Goal: Find specific page/section: Find specific page/section

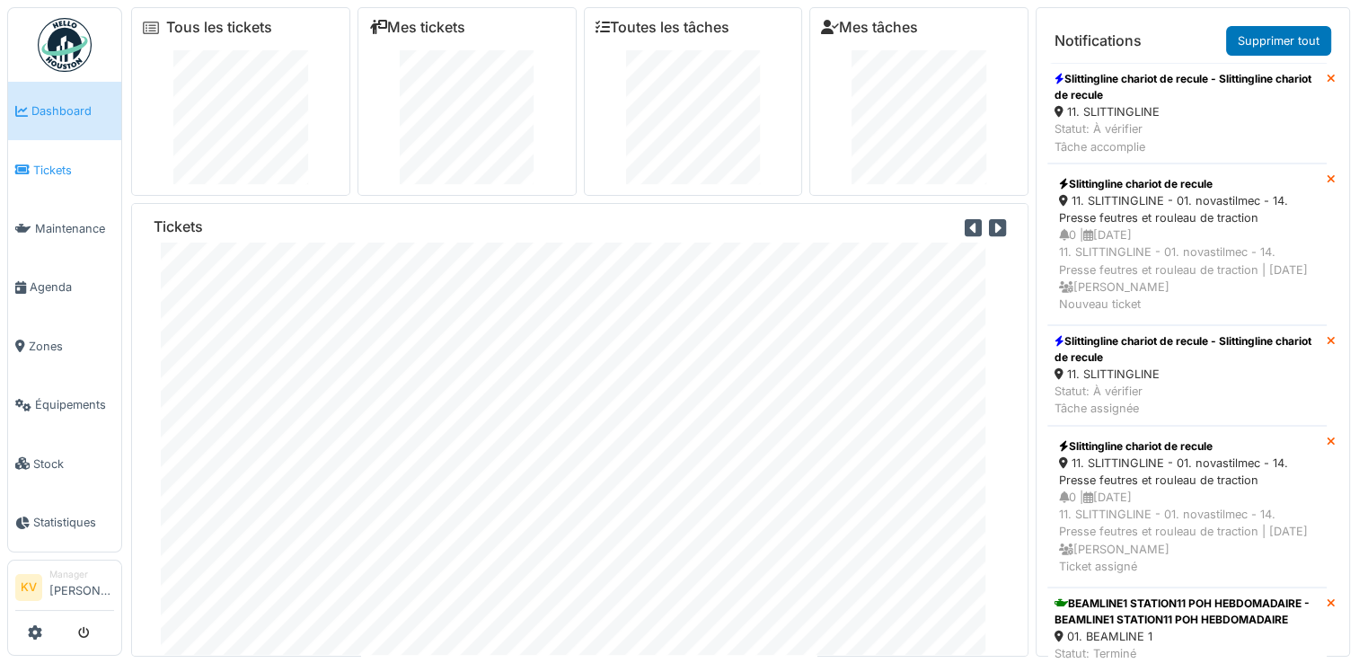
click at [44, 166] on span "Tickets" at bounding box center [73, 170] width 81 height 17
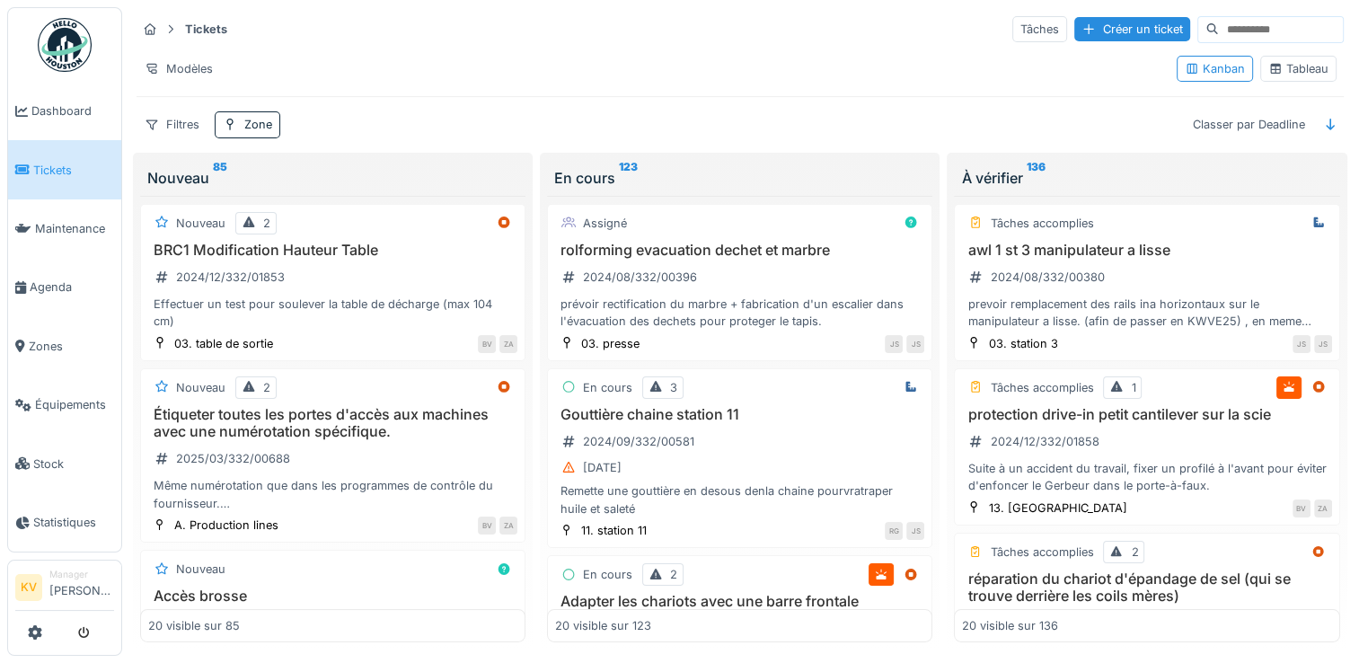
click at [1287, 77] on div "Tableau" at bounding box center [1298, 69] width 76 height 26
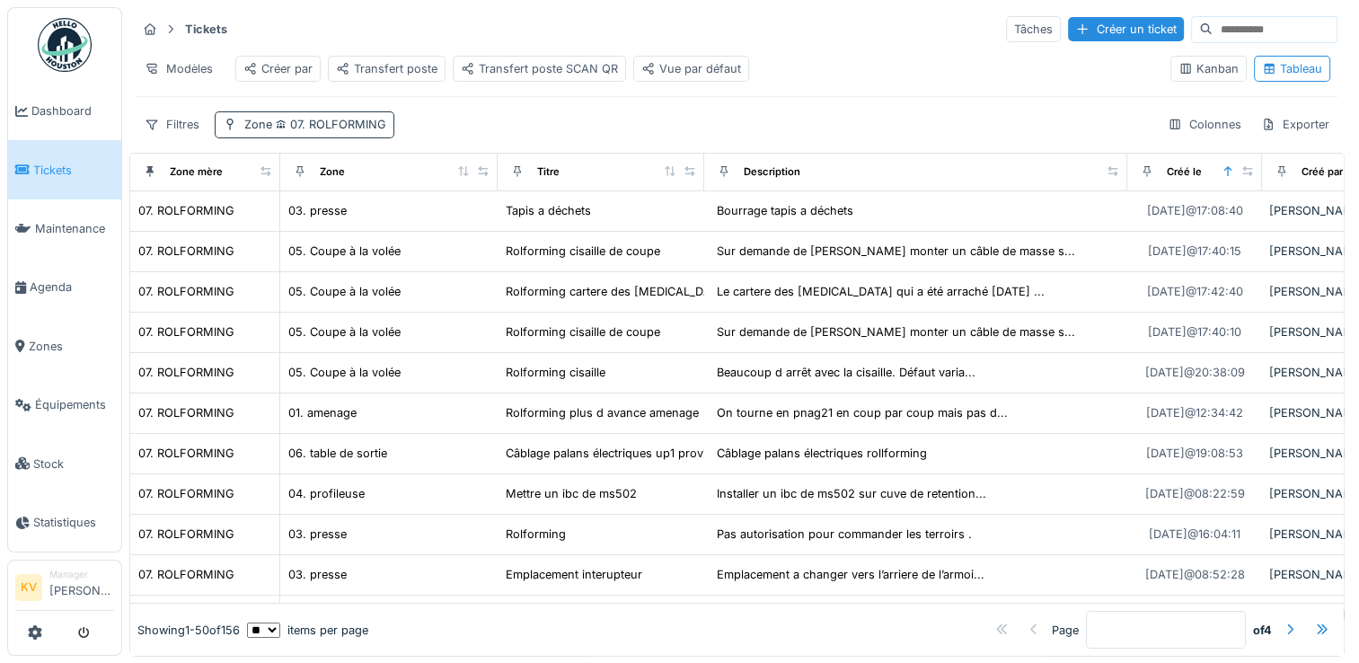
click at [368, 131] on span "07. ROLFORMING" at bounding box center [329, 124] width 114 height 13
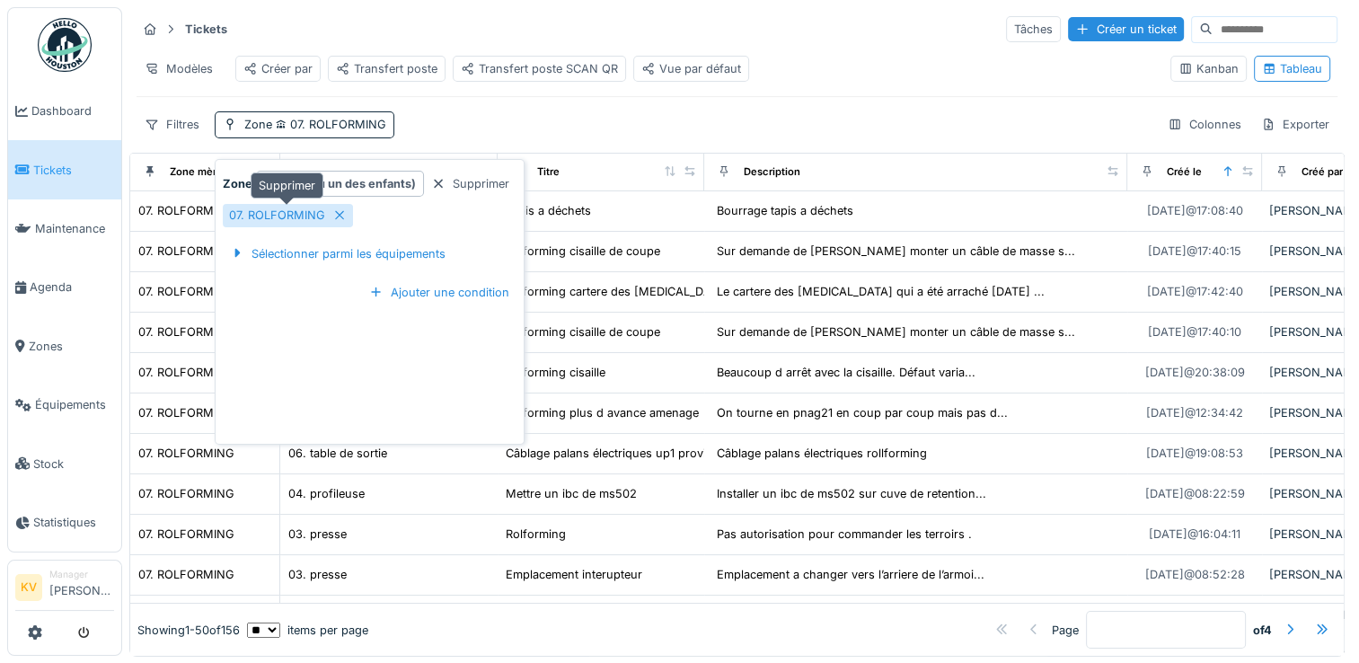
click at [325, 213] on div "07. ROLFORMING" at bounding box center [288, 215] width 130 height 22
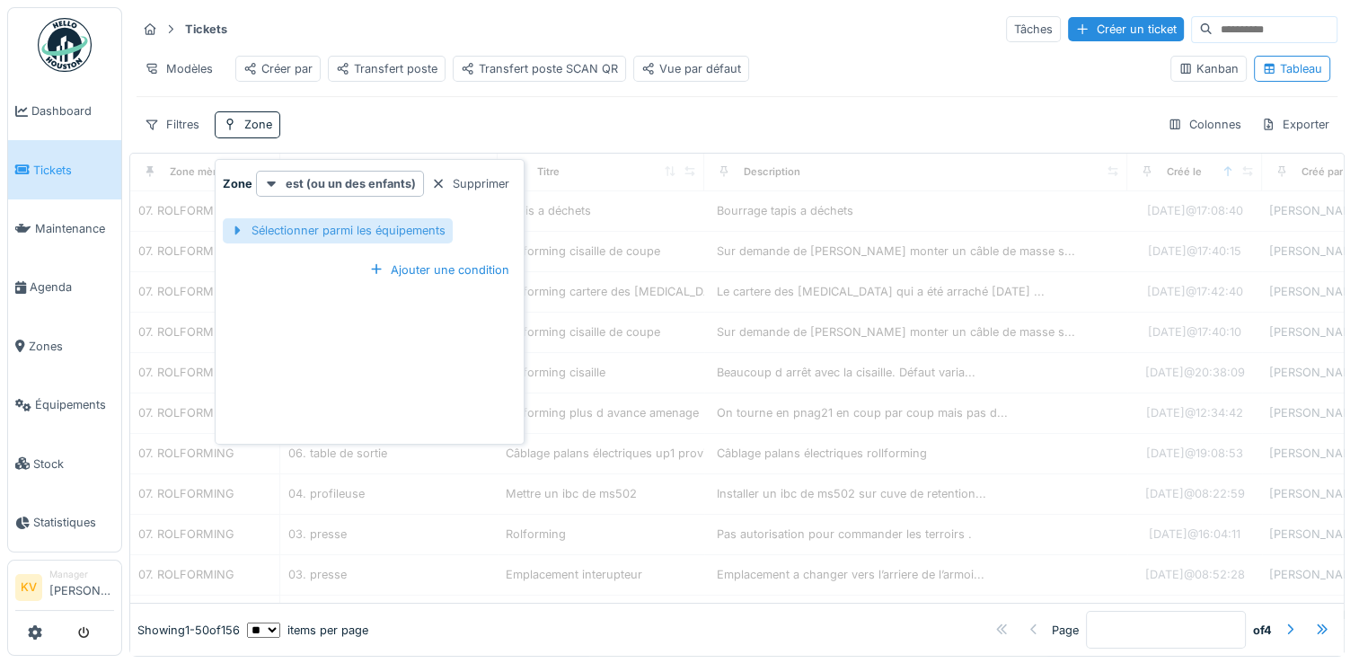
click at [375, 228] on div "Sélectionner parmi les équipements" at bounding box center [338, 230] width 230 height 24
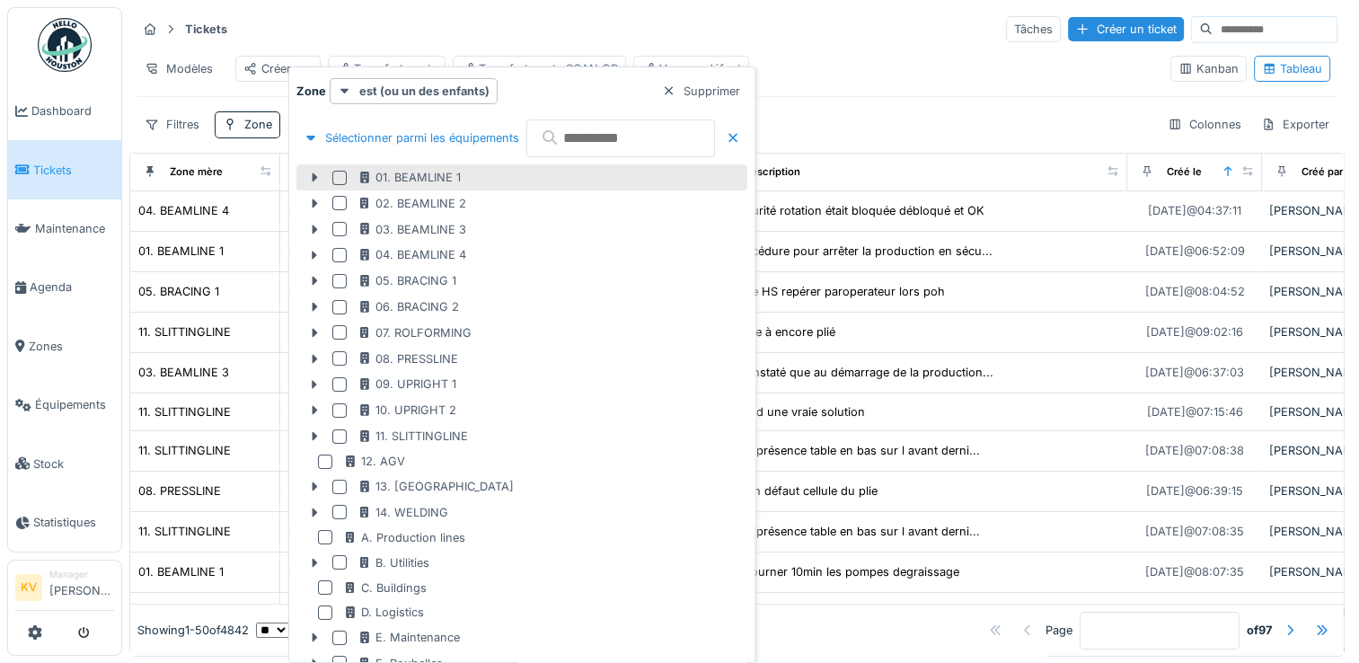
click at [340, 179] on div at bounding box center [339, 178] width 14 height 14
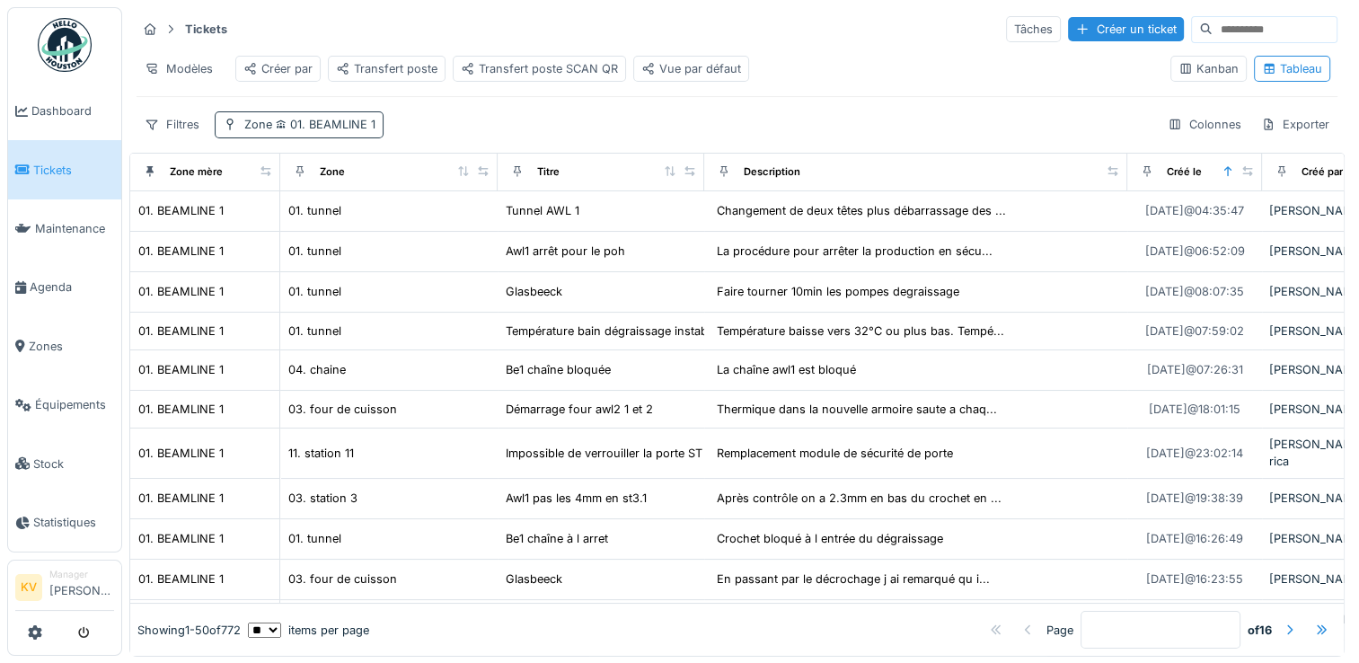
click at [342, 131] on span "01. BEAMLINE 1" at bounding box center [323, 124] width 103 height 13
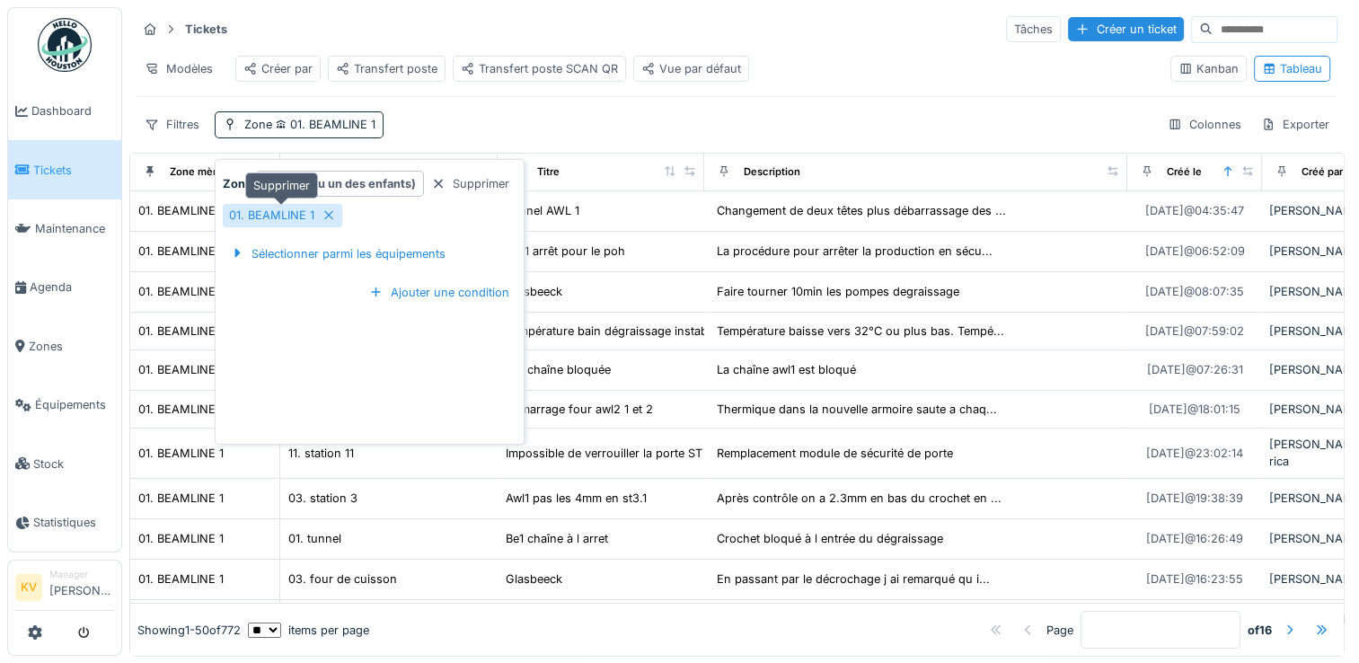
click at [328, 212] on icon at bounding box center [329, 215] width 14 height 12
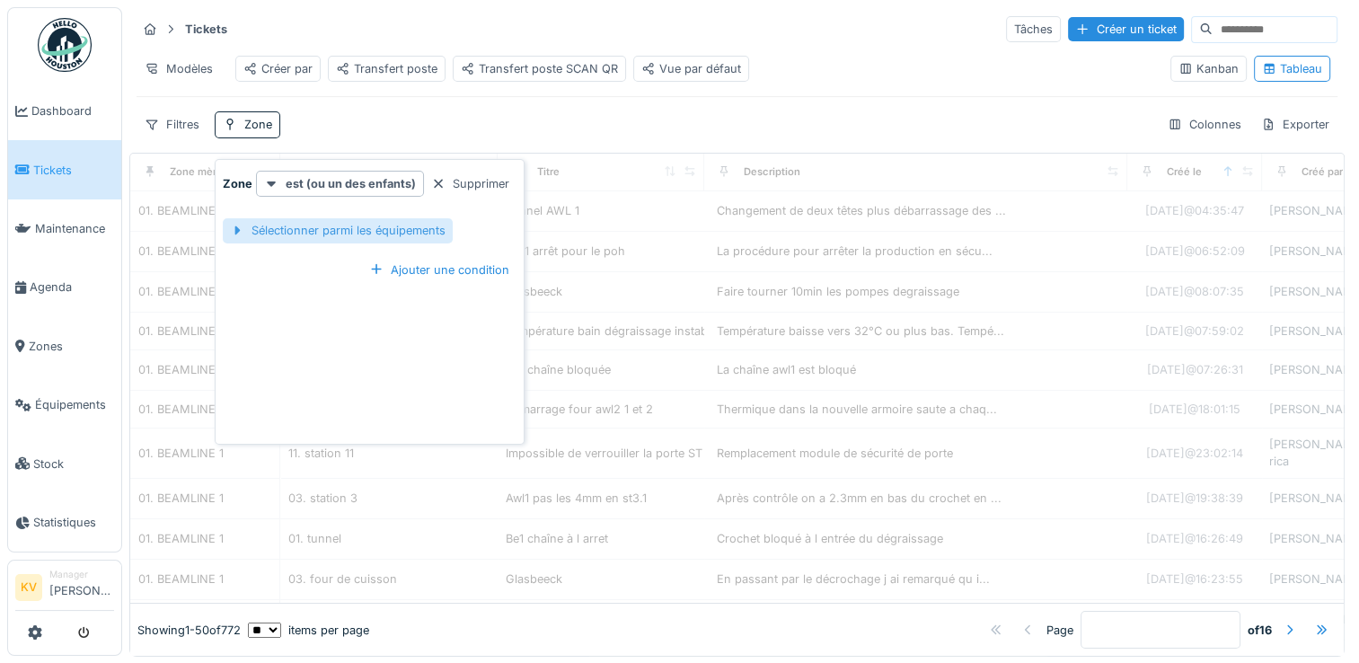
click at [331, 232] on div "Sélectionner parmi les équipements" at bounding box center [338, 230] width 230 height 24
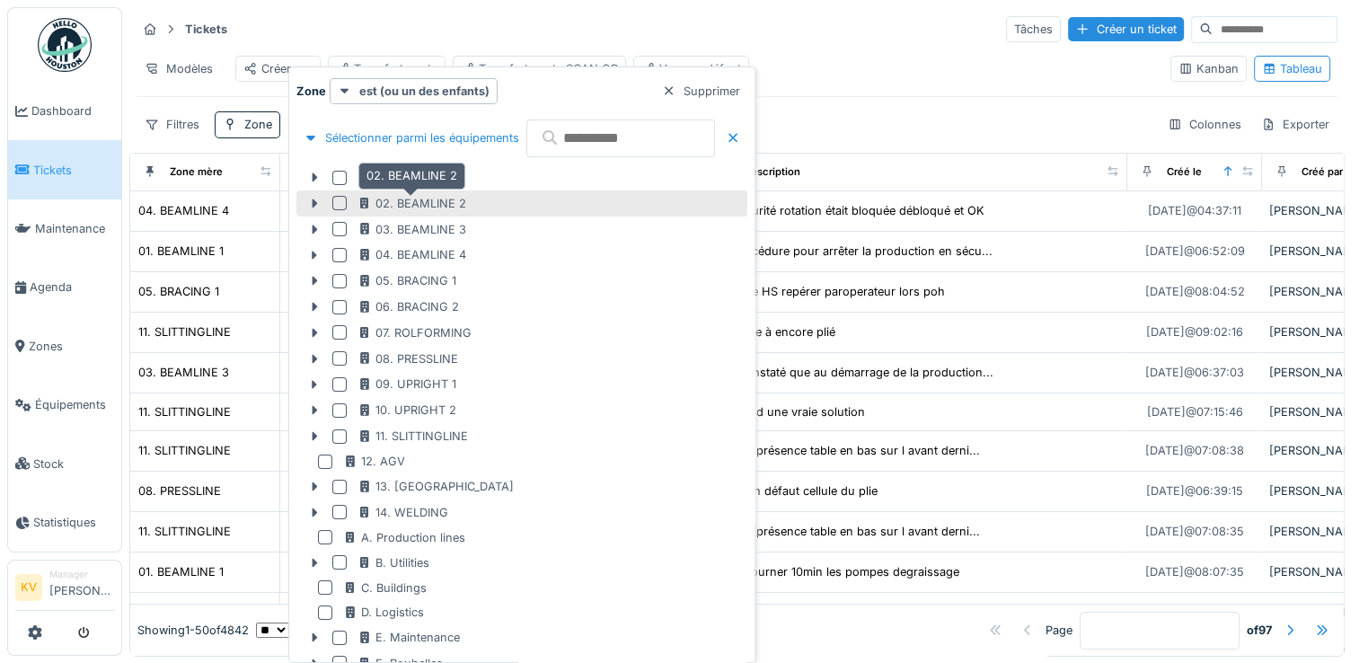
drag, startPoint x: 331, startPoint y: 232, endPoint x: 384, endPoint y: 207, distance: 59.5
click at [384, 207] on div "Sélectionner parmi les équipements 01. BEAMLINE 1 02. BEAMLINE 2 03. BEAMLINE 3…" at bounding box center [521, 432] width 451 height 642
click at [333, 200] on div at bounding box center [339, 203] width 14 height 14
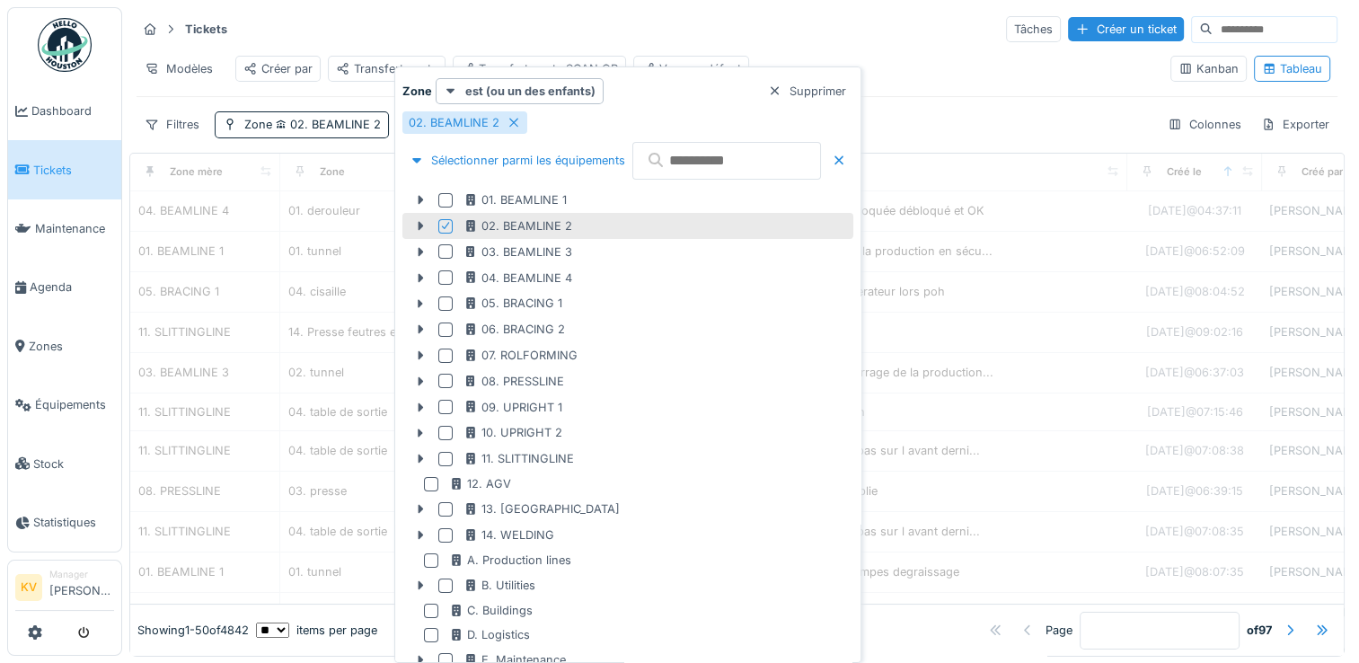
click at [959, 67] on div "Modèles Créer par Transfert poste Transfert poste SCAN QR Vue par défaut" at bounding box center [646, 69] width 1019 height 40
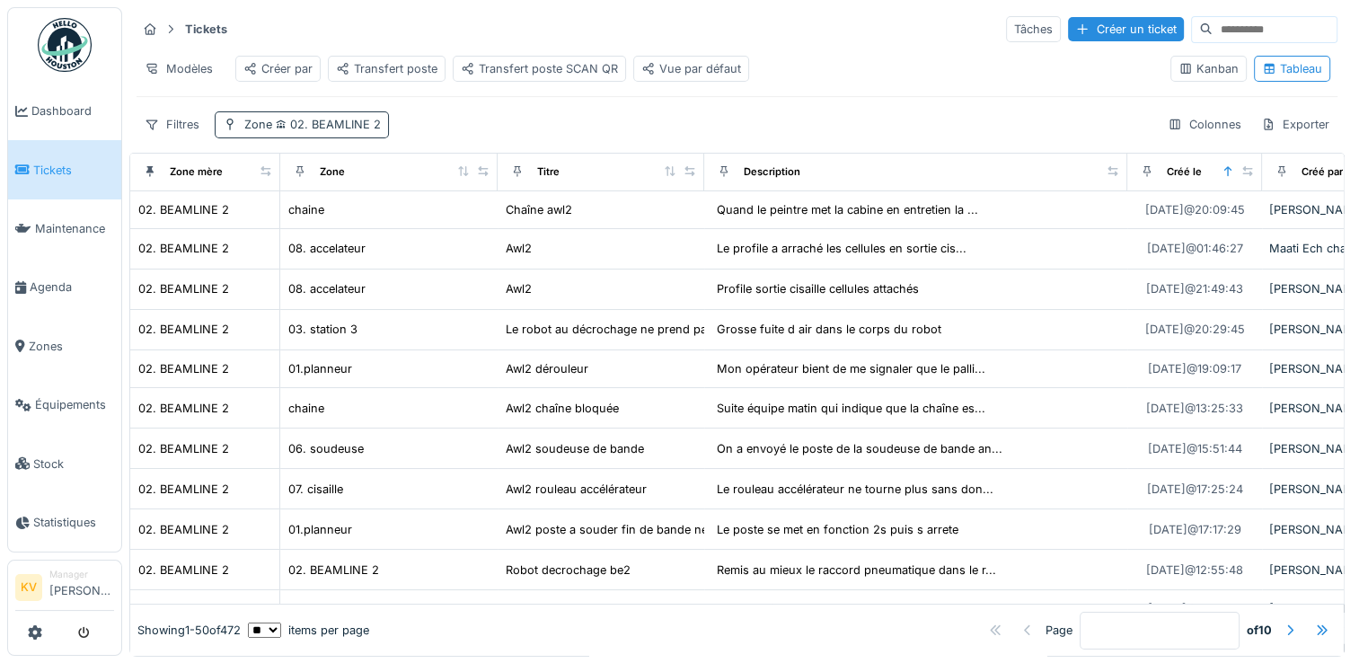
click at [328, 131] on span "02. BEAMLINE 2" at bounding box center [326, 124] width 109 height 13
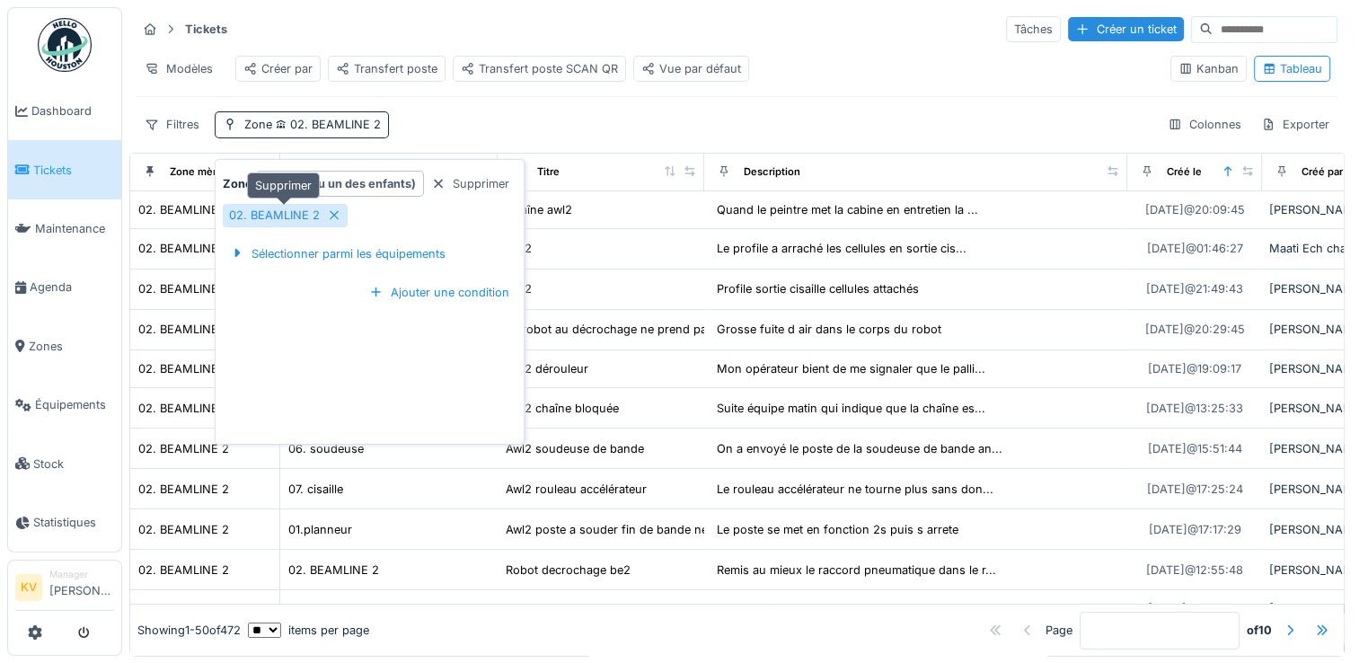
click at [331, 217] on icon at bounding box center [334, 215] width 14 height 12
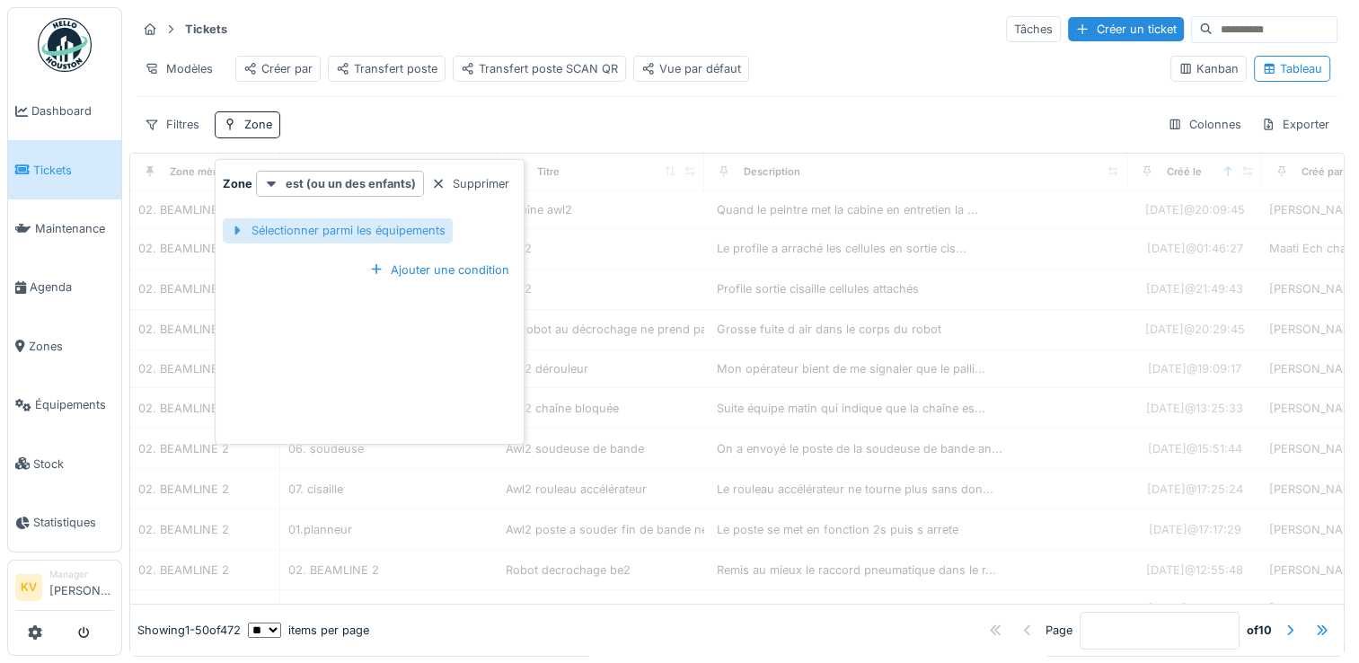
click at [340, 232] on div "Sélectionner parmi les équipements" at bounding box center [338, 230] width 230 height 24
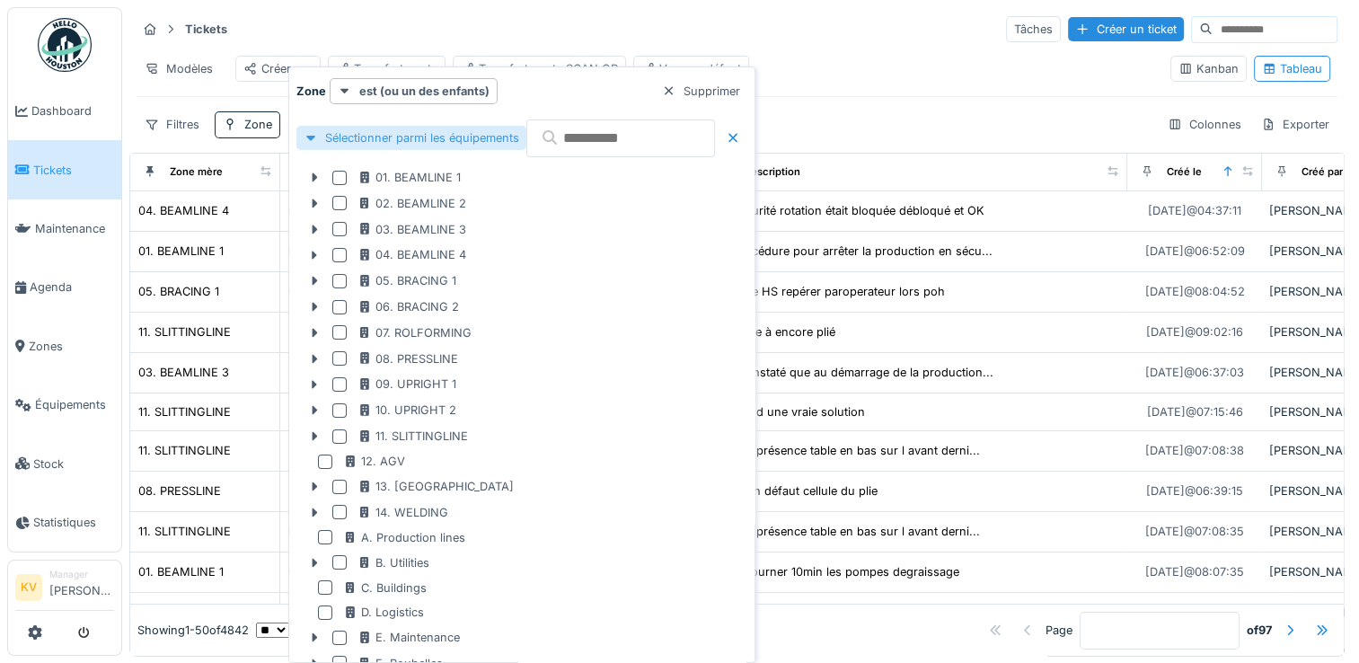
click at [340, 232] on div at bounding box center [339, 229] width 14 height 14
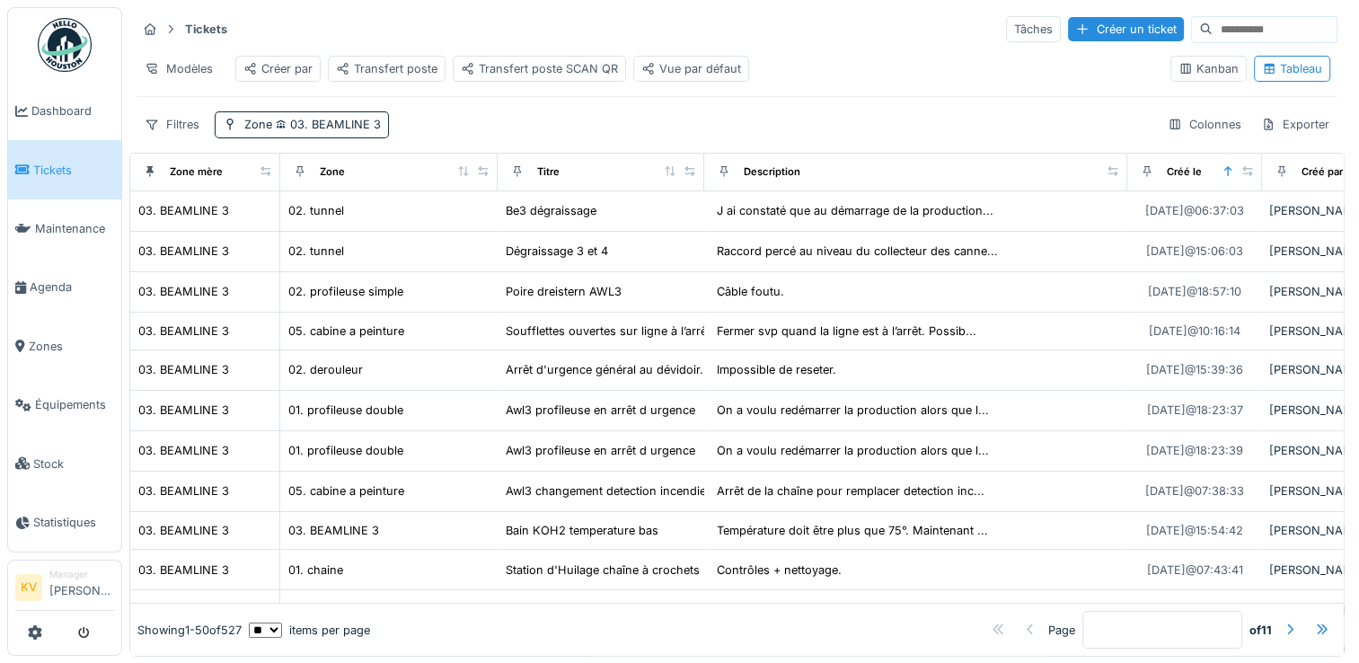
click at [763, 36] on div "Tickets Tâches Créer un ticket" at bounding box center [737, 29] width 1201 height 30
click at [337, 131] on span "03. BEAMLINE 3" at bounding box center [326, 124] width 109 height 13
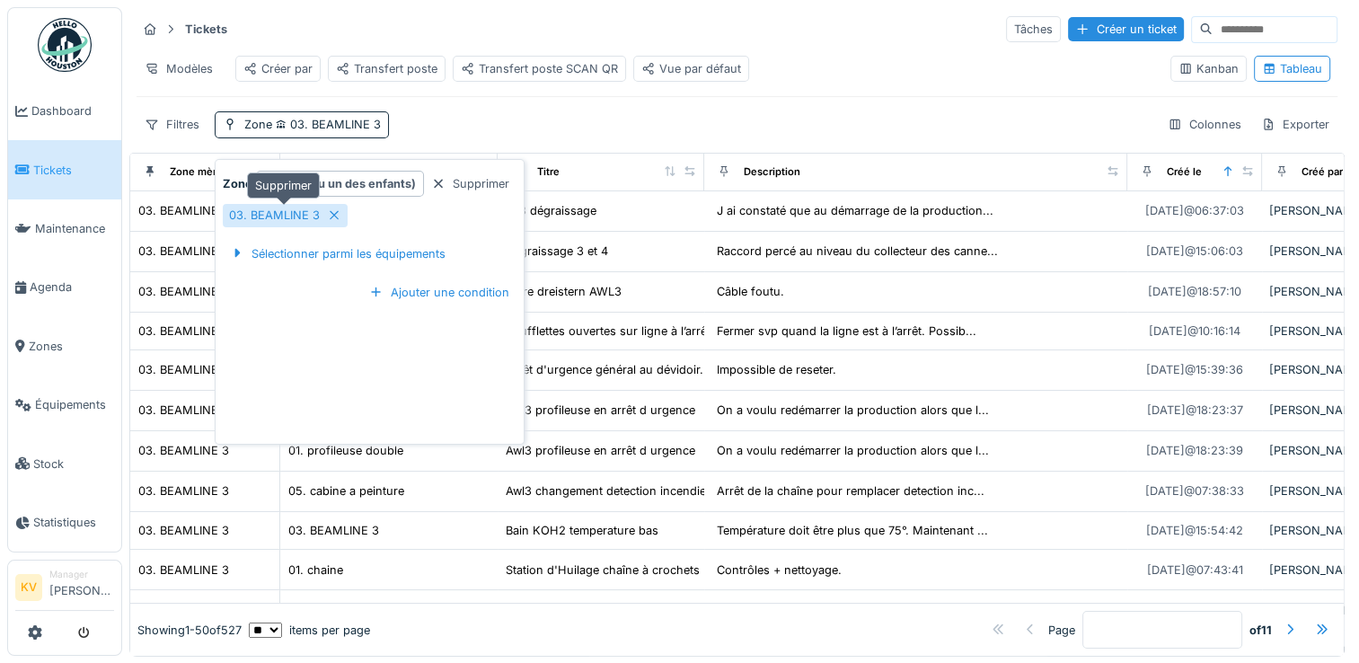
click at [334, 217] on icon at bounding box center [334, 215] width 9 height 9
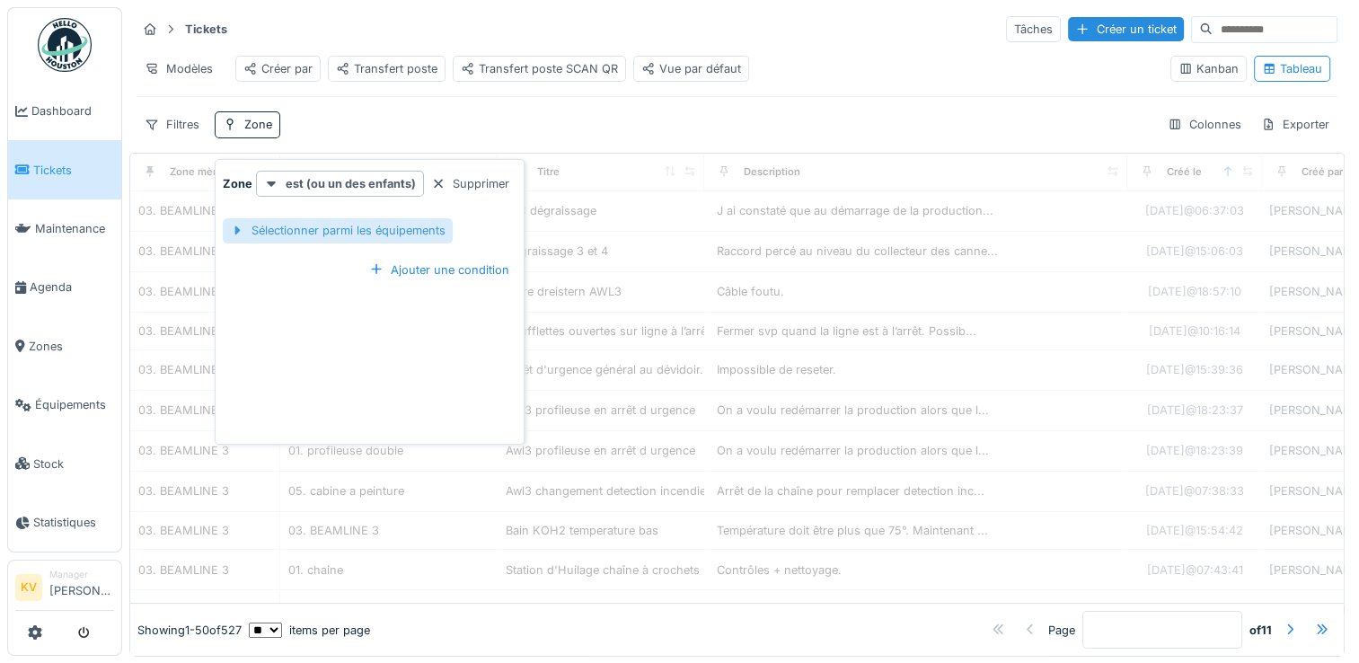
click at [341, 231] on div "Sélectionner parmi les équipements" at bounding box center [338, 230] width 230 height 24
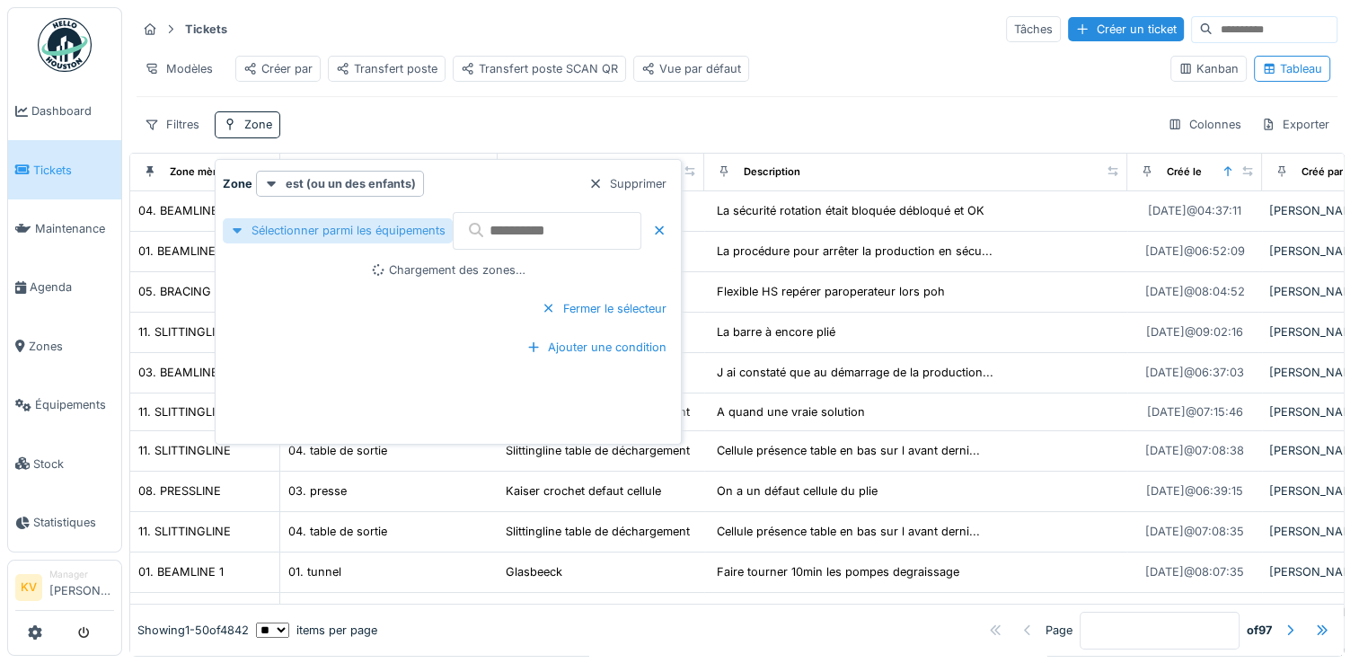
click at [278, 235] on div "Sélectionner parmi les équipements" at bounding box center [338, 230] width 230 height 24
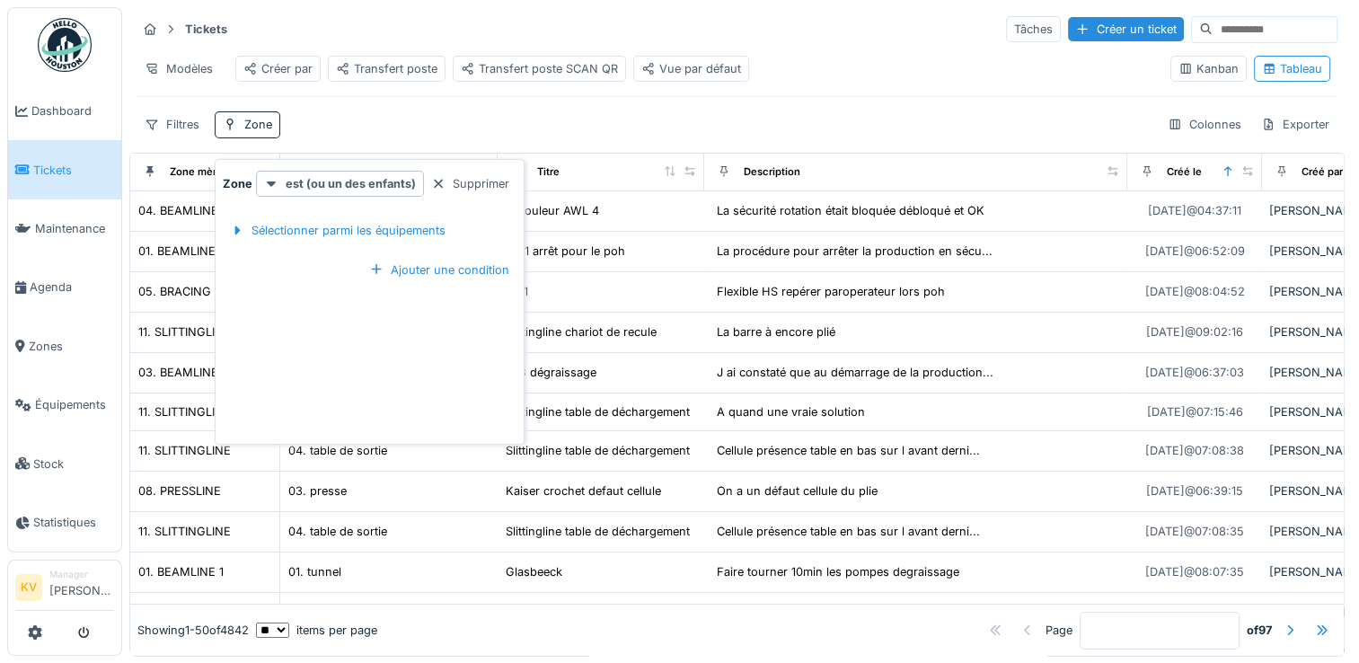
click at [603, 134] on div "Filtres Zone Colonnes Exporter" at bounding box center [737, 124] width 1201 height 26
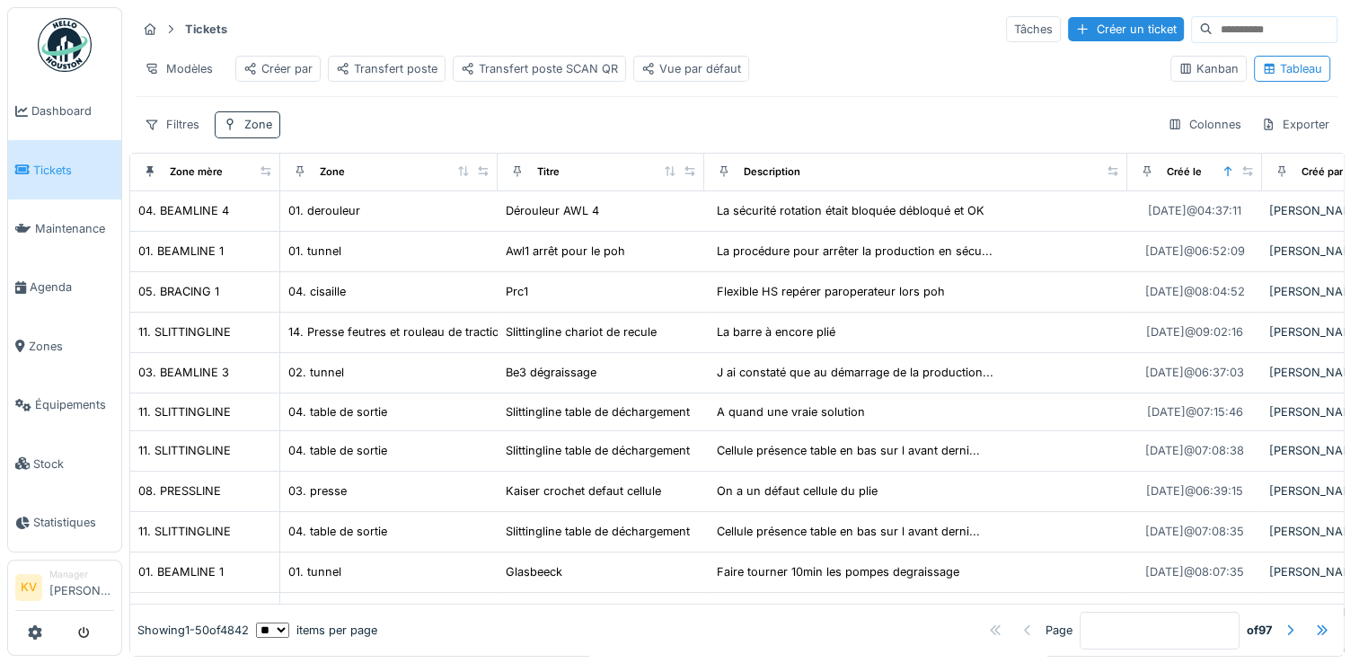
click at [254, 133] on div "Zone" at bounding box center [258, 124] width 28 height 17
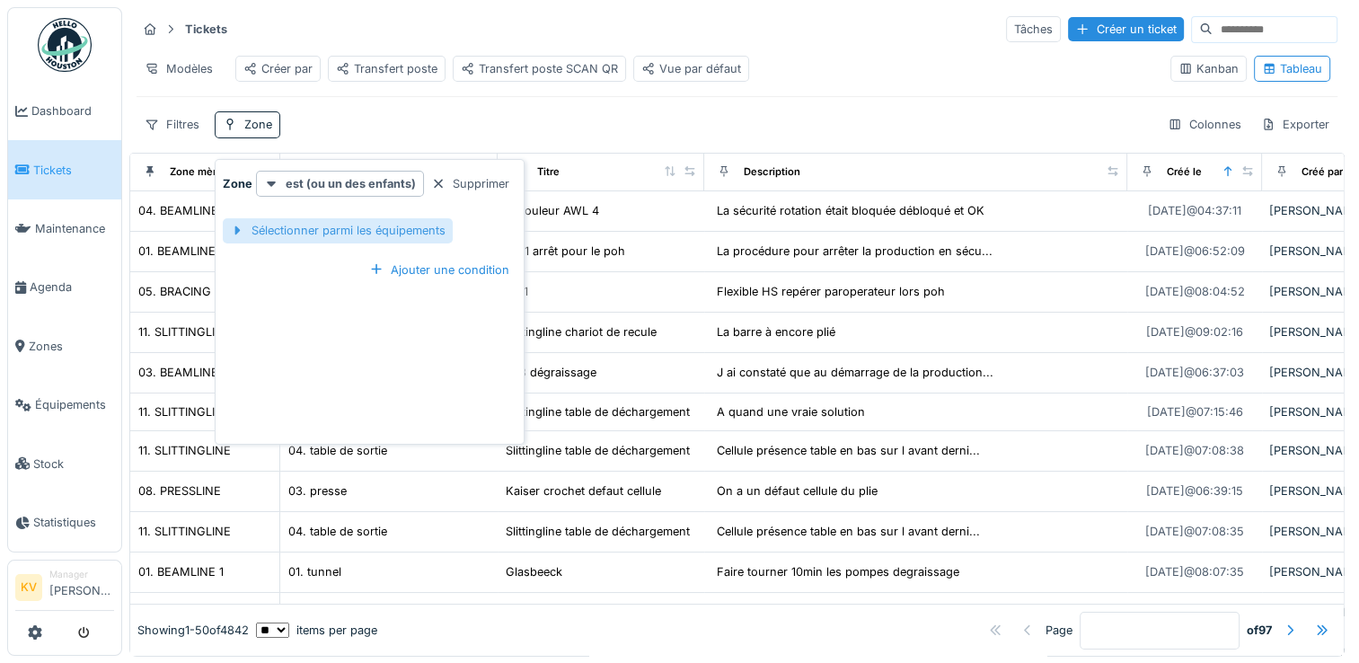
click at [341, 226] on div "Sélectionner parmi les équipements" at bounding box center [338, 230] width 230 height 24
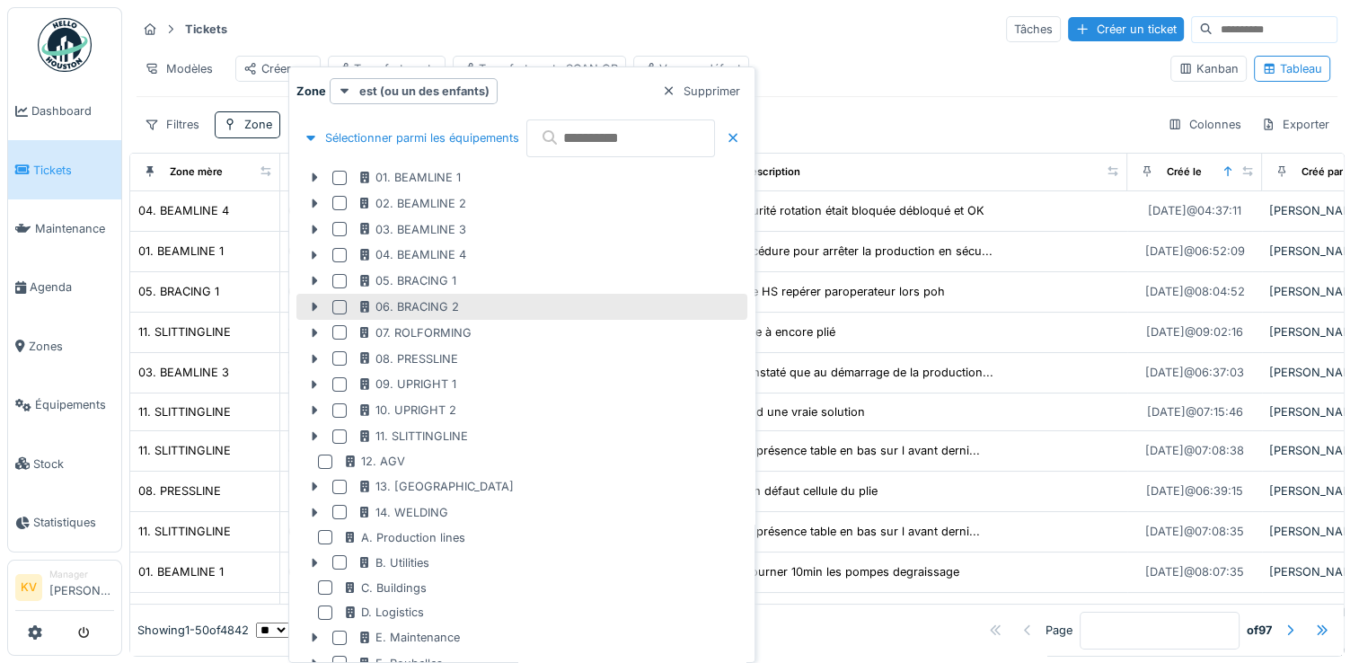
click at [339, 307] on div at bounding box center [339, 307] width 14 height 14
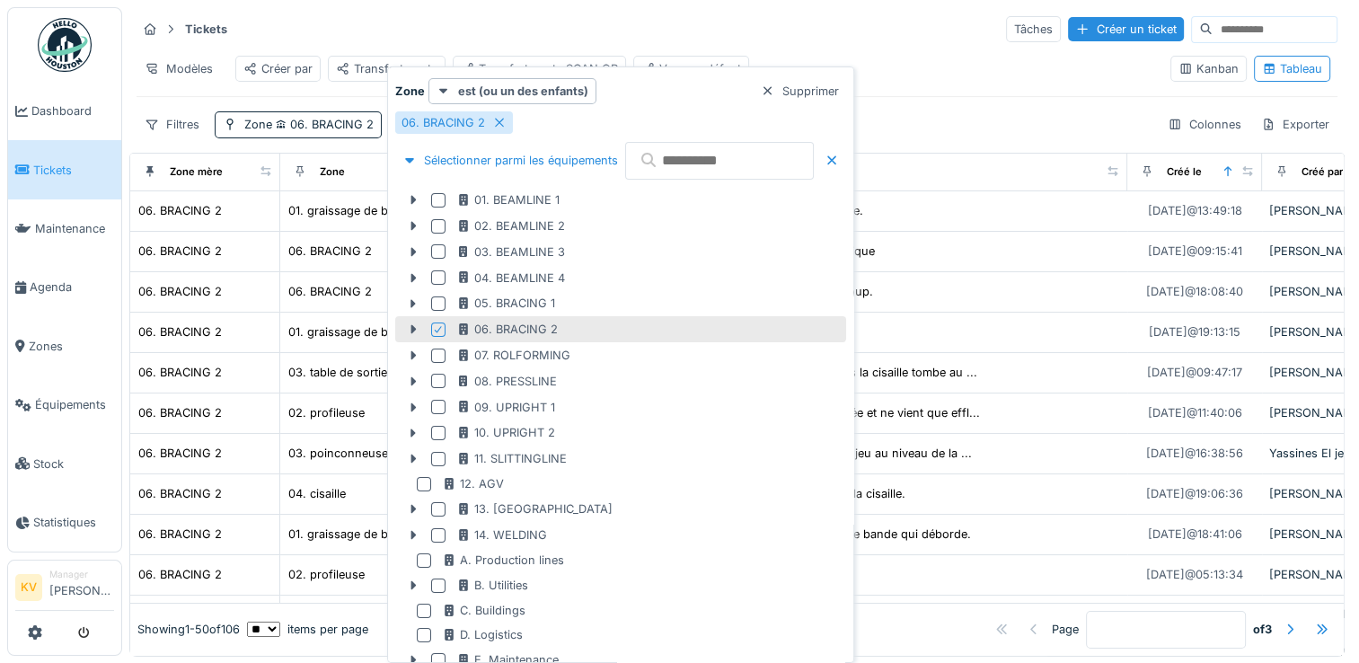
click at [1008, 63] on div "Modèles Créer par Transfert poste Transfert poste SCAN QR Vue par défaut" at bounding box center [646, 69] width 1019 height 40
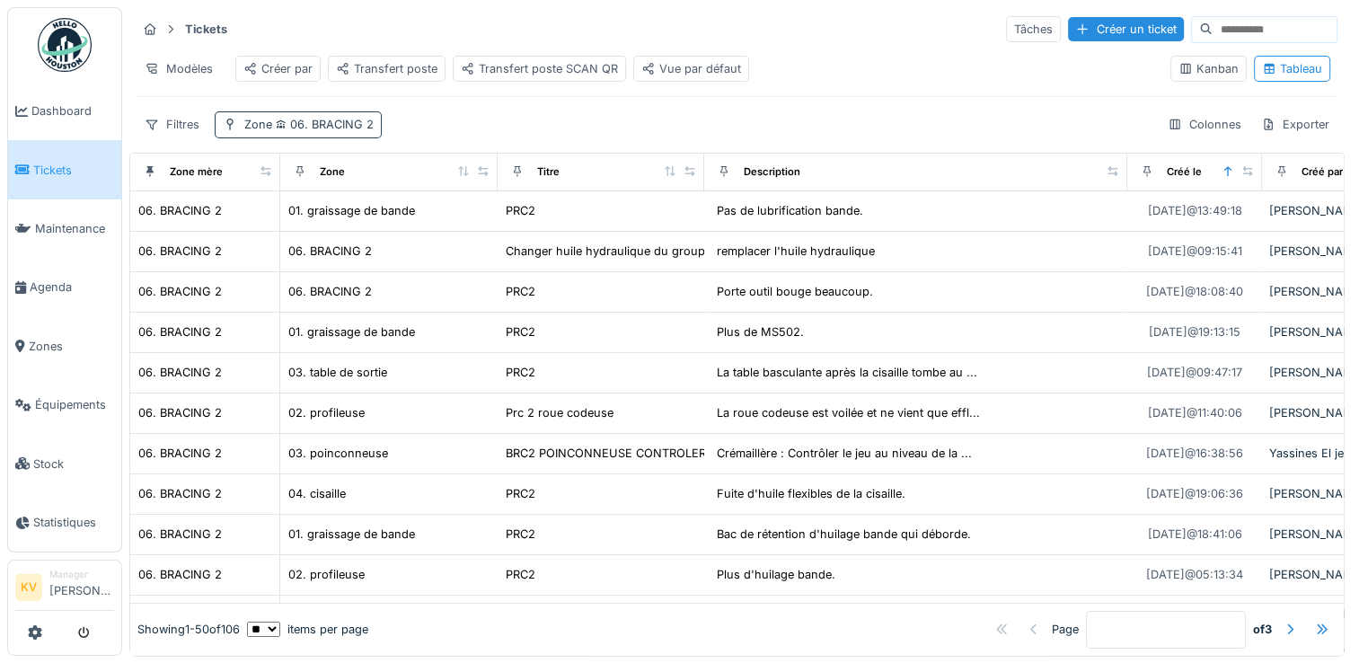
click at [332, 131] on span "06. BRACING 2" at bounding box center [322, 124] width 101 height 13
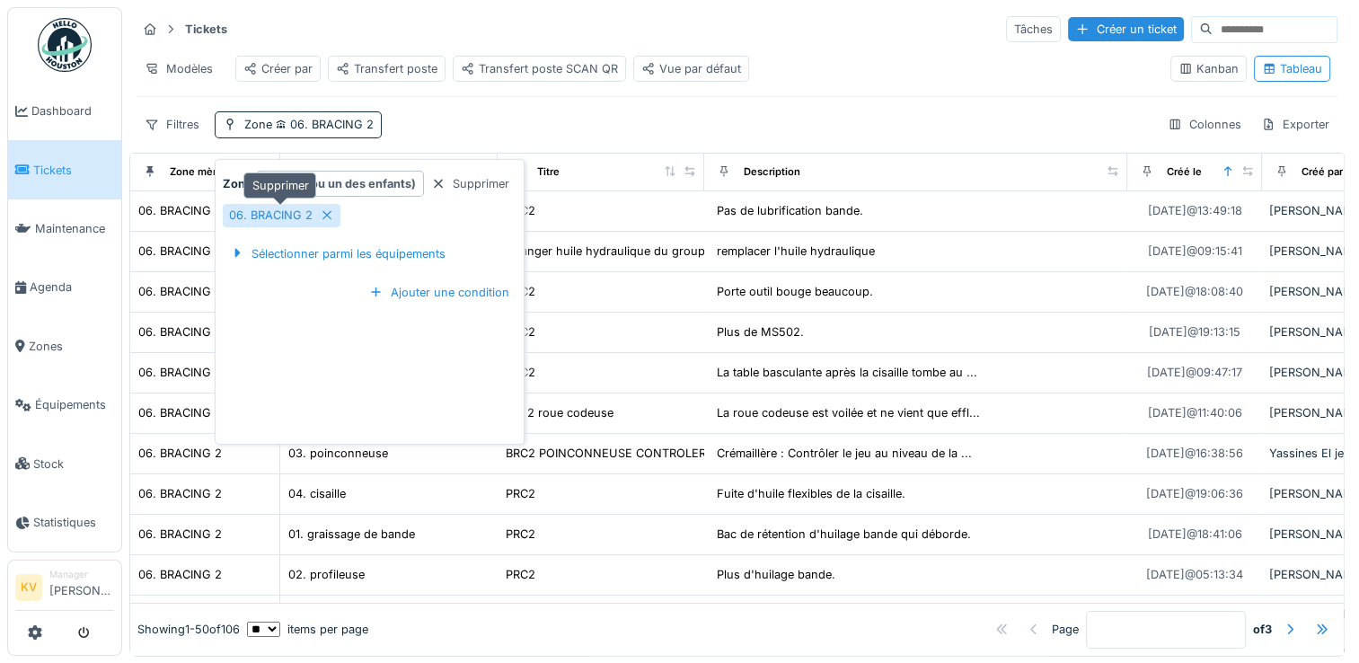
click at [322, 214] on icon at bounding box center [327, 215] width 14 height 12
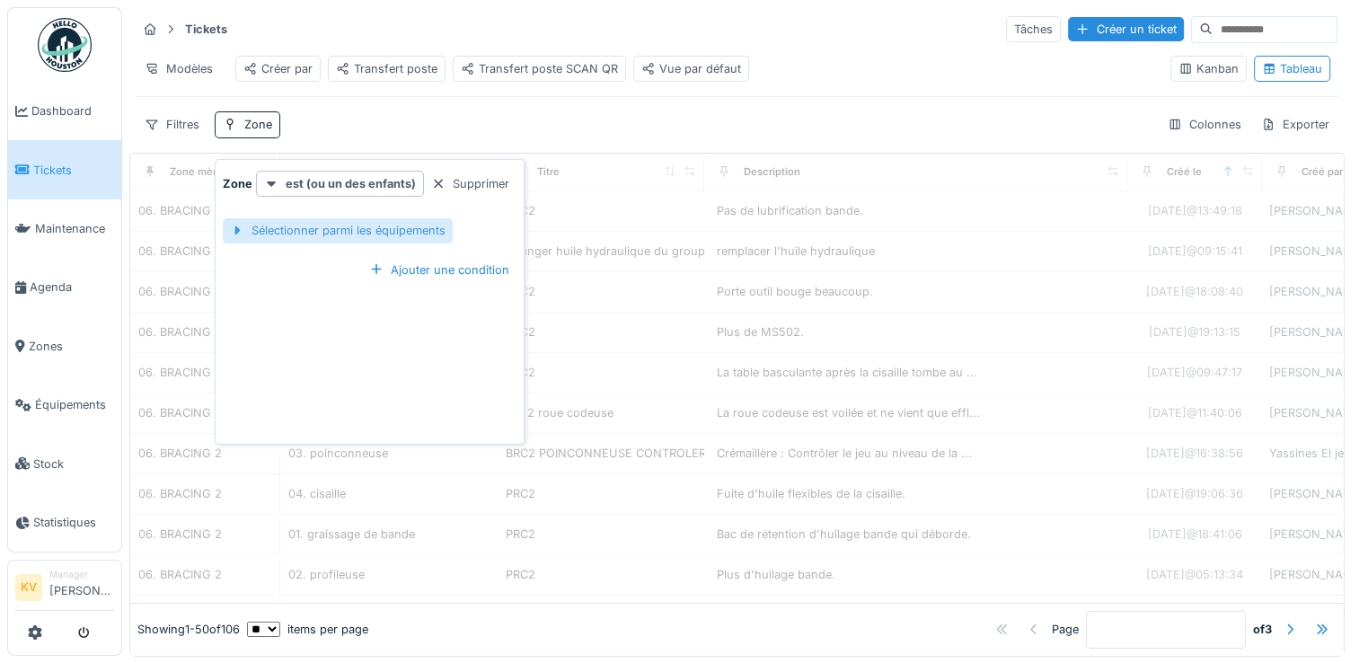
click at [342, 232] on div "Sélectionner parmi les équipements" at bounding box center [338, 230] width 230 height 24
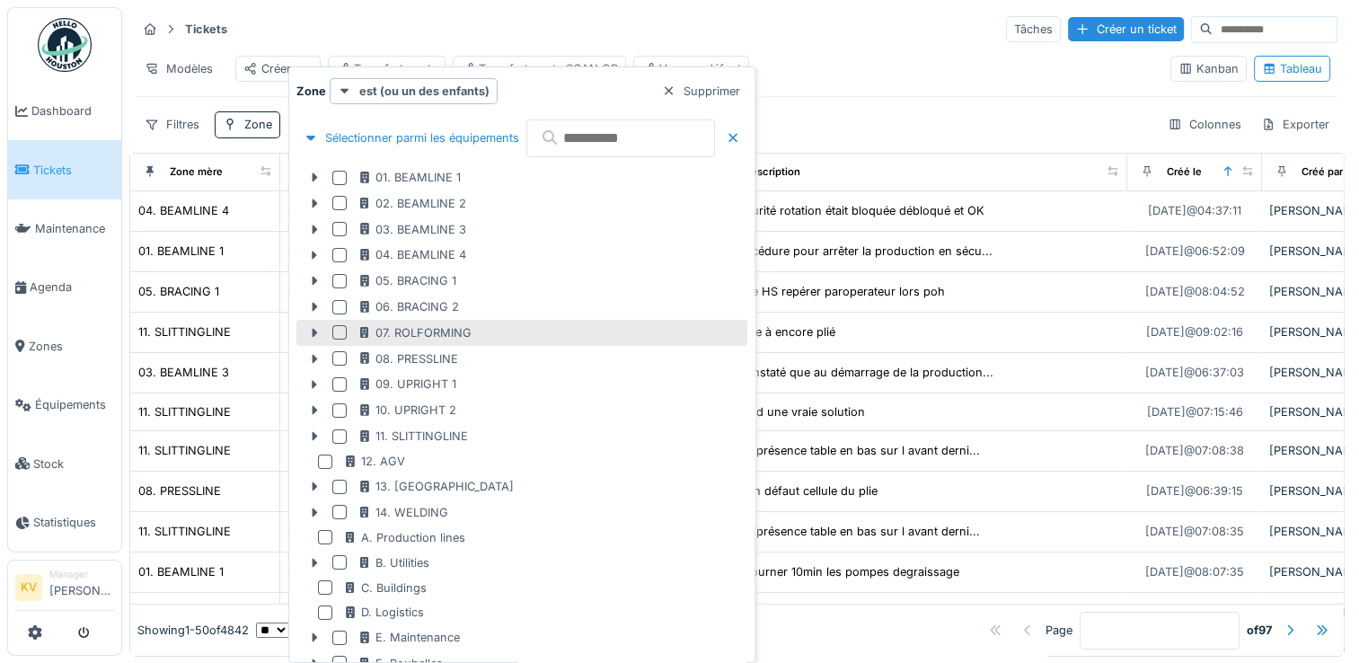
click at [340, 334] on div at bounding box center [339, 332] width 14 height 14
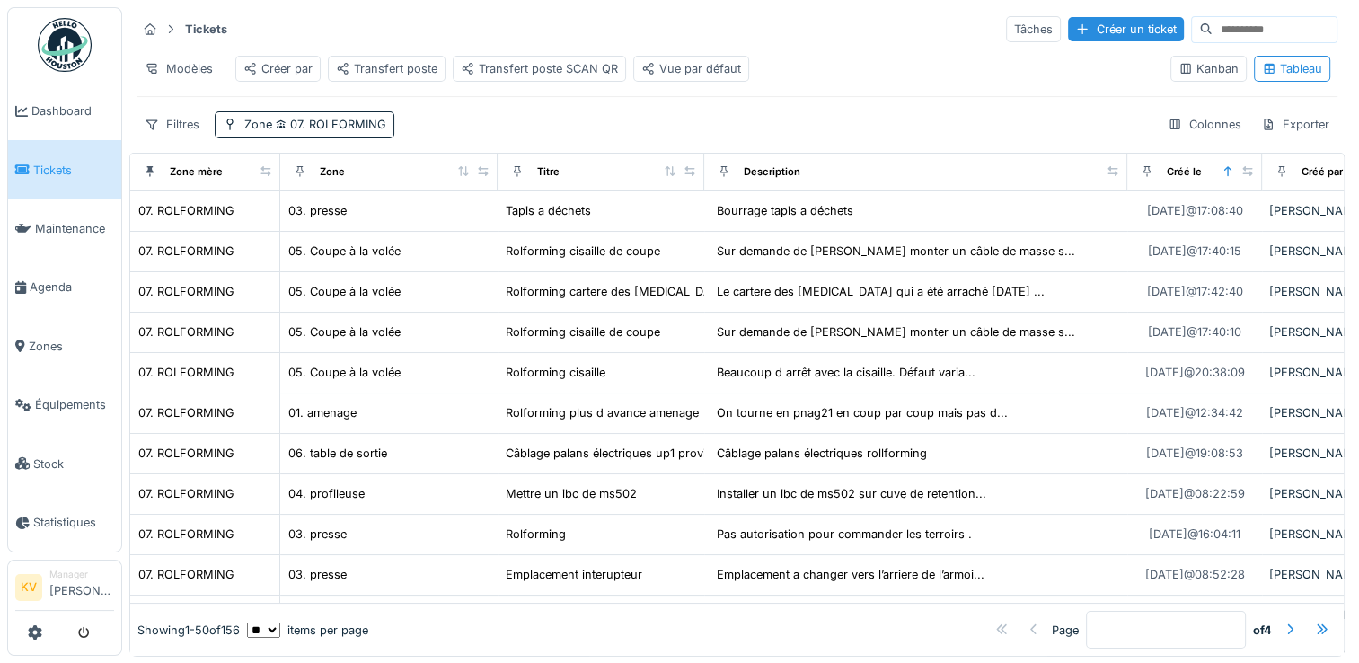
click at [837, 22] on div "Tickets Tâches Créer un ticket" at bounding box center [737, 29] width 1201 height 30
click at [288, 131] on span "07. ROLFORMING" at bounding box center [329, 124] width 114 height 13
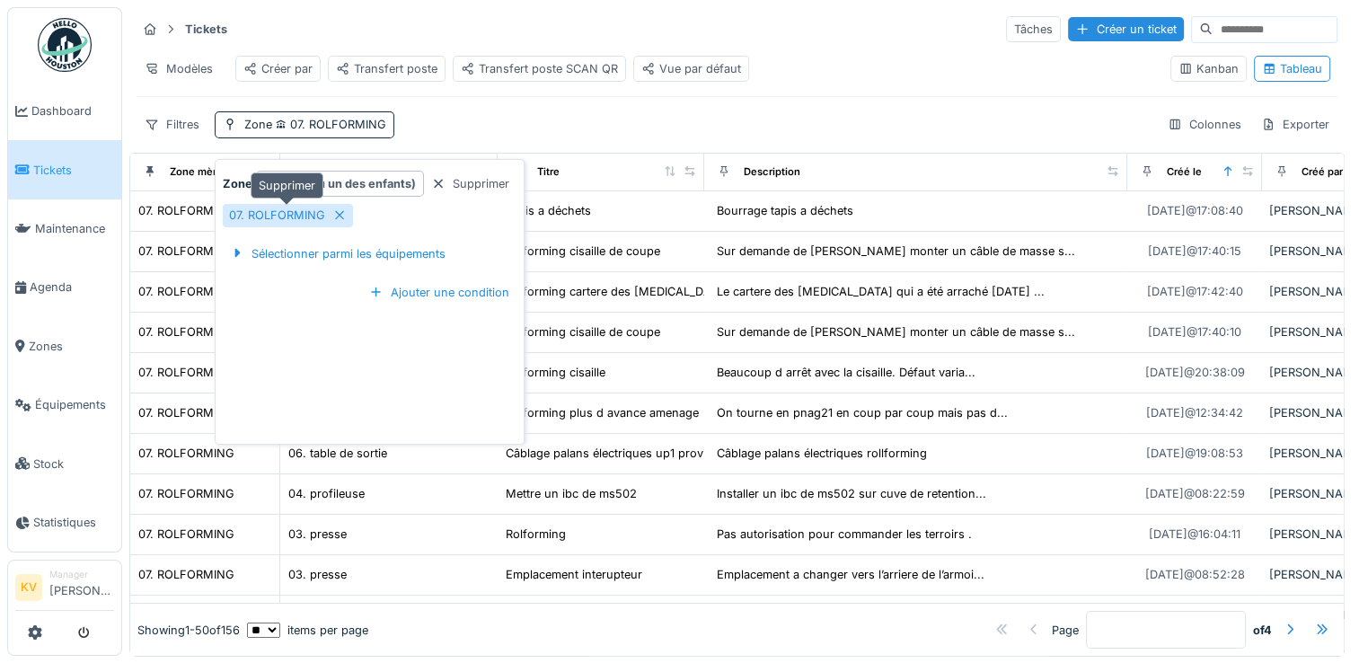
click at [341, 210] on icon at bounding box center [339, 215] width 14 height 12
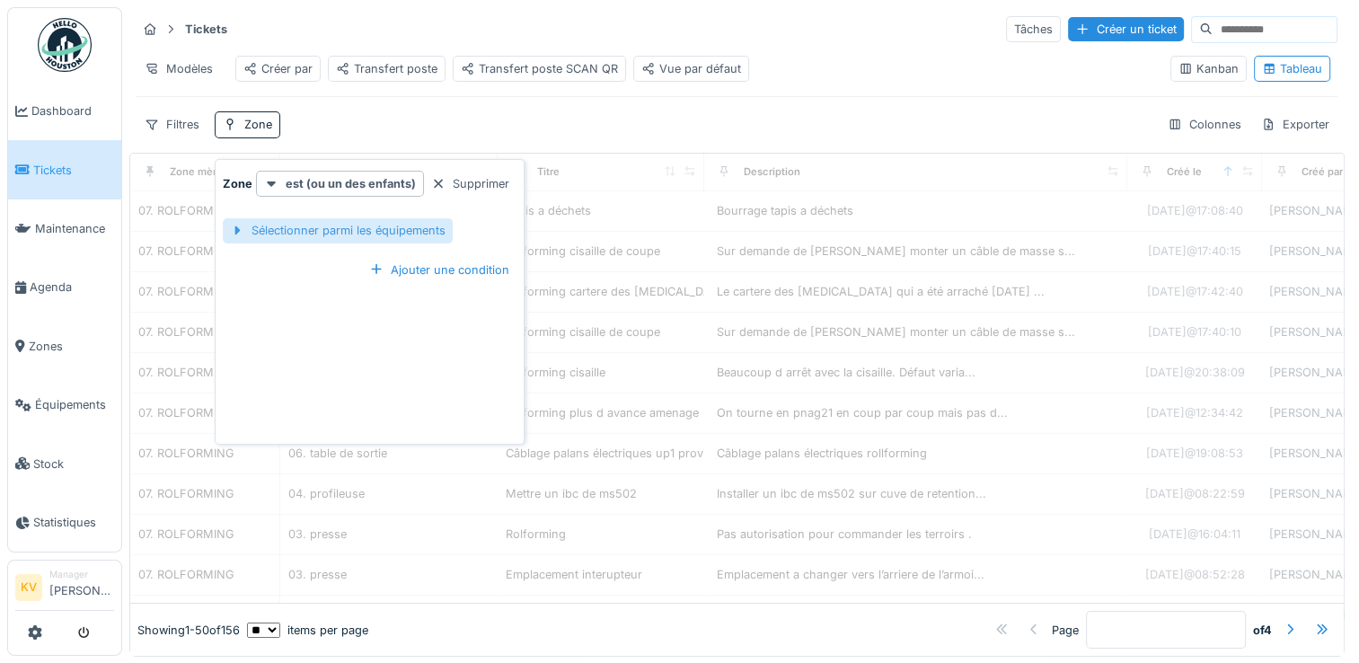
click at [352, 232] on div "Sélectionner parmi les équipements" at bounding box center [338, 230] width 230 height 24
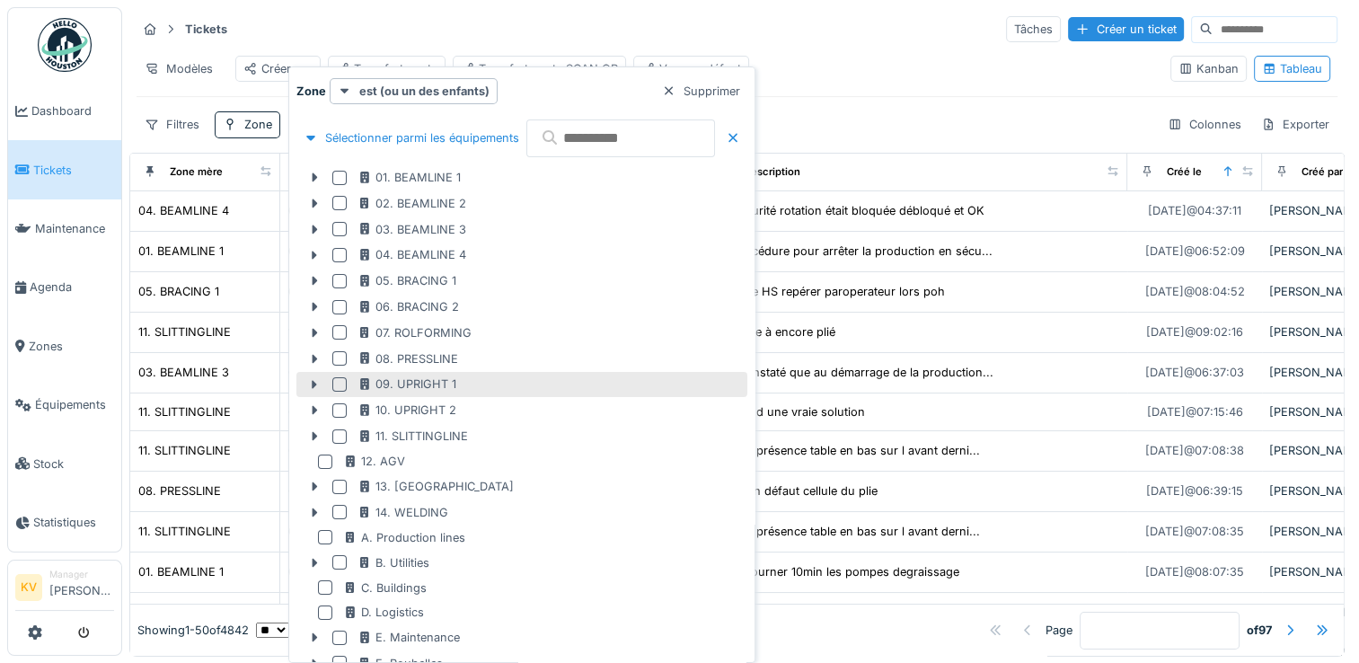
click at [340, 383] on div at bounding box center [339, 384] width 14 height 14
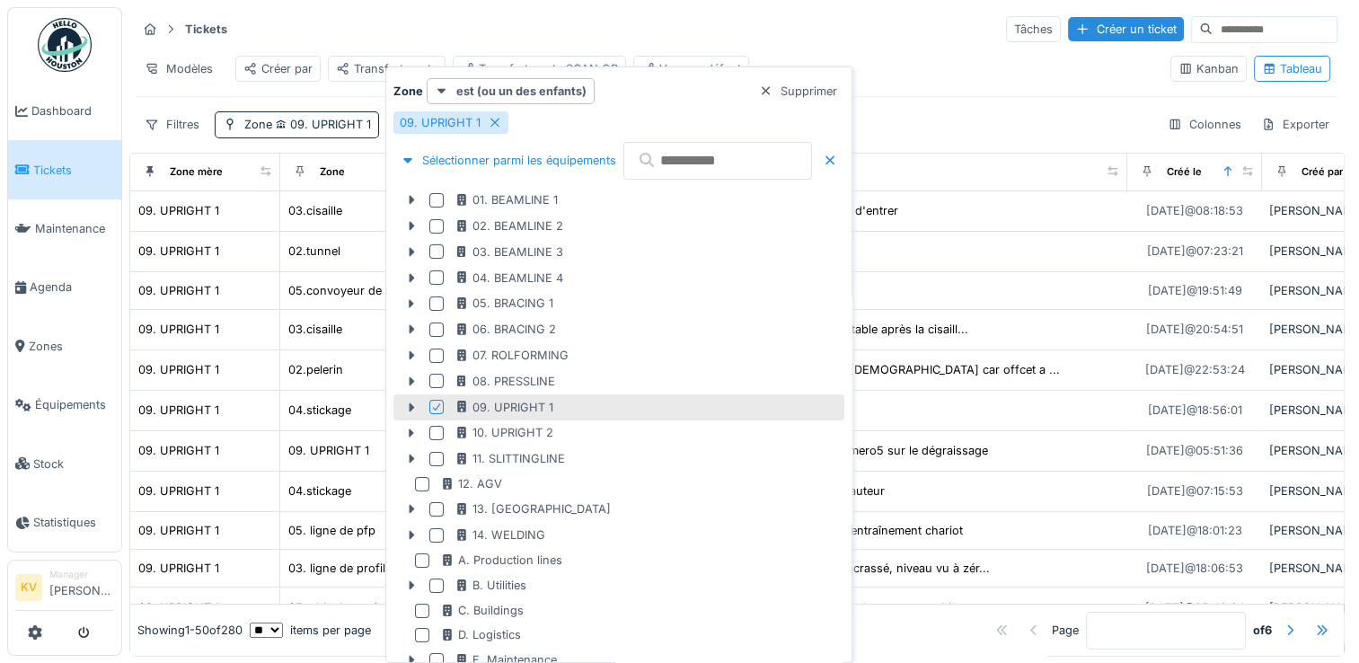
click at [979, 86] on div "Modèles Créer par Transfert poste Transfert poste SCAN QR Vue par défaut" at bounding box center [646, 69] width 1019 height 40
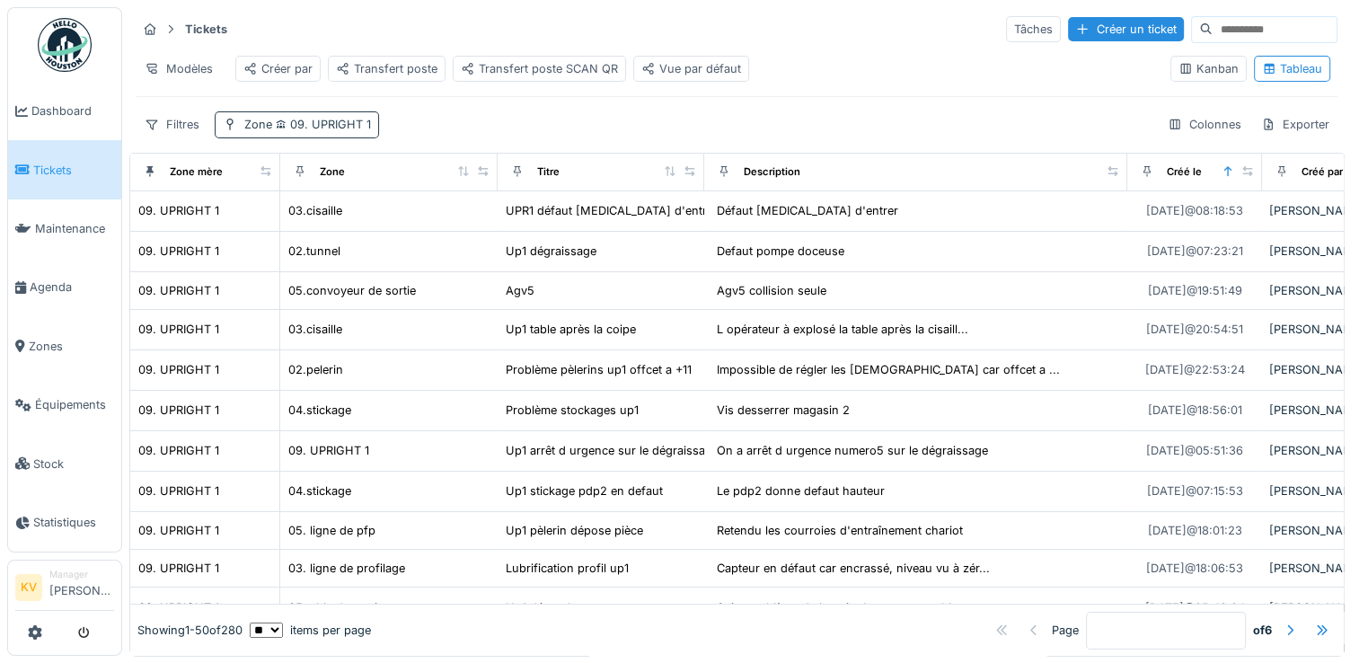
click at [305, 131] on span "09. UPRIGHT 1" at bounding box center [321, 124] width 99 height 13
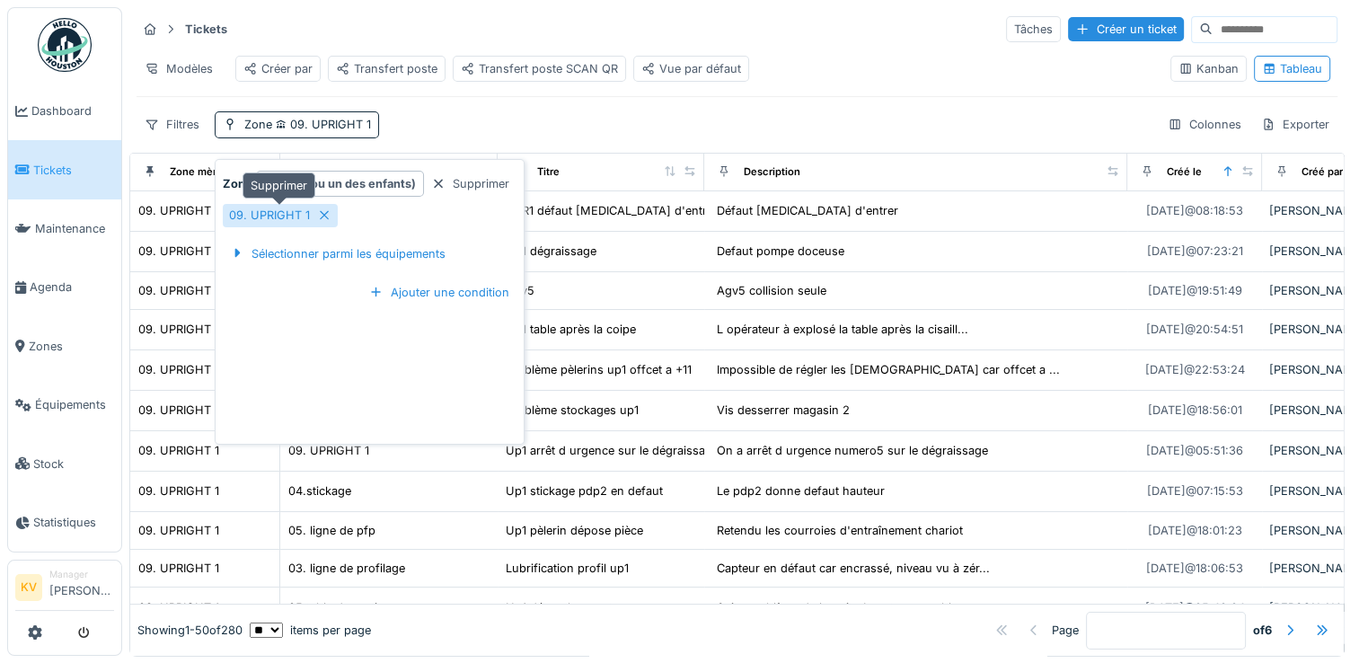
click at [326, 215] on icon at bounding box center [324, 215] width 14 height 12
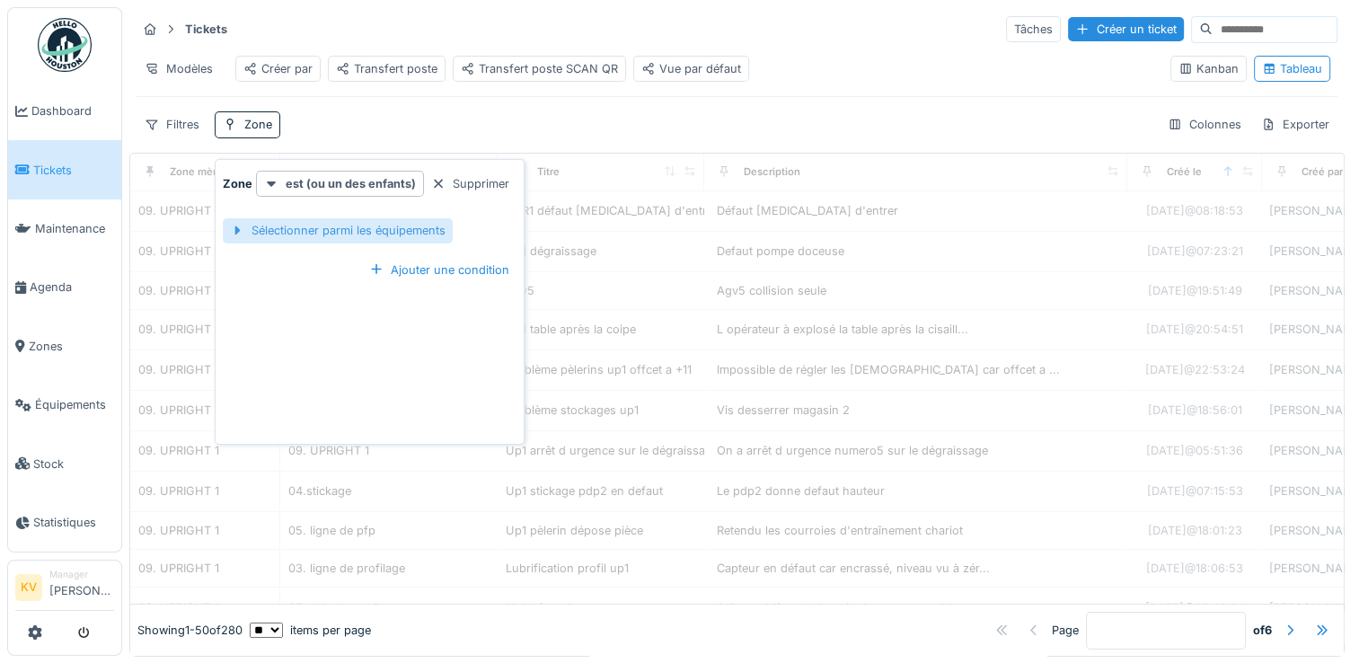
click at [331, 232] on div "Sélectionner parmi les équipements" at bounding box center [338, 230] width 230 height 24
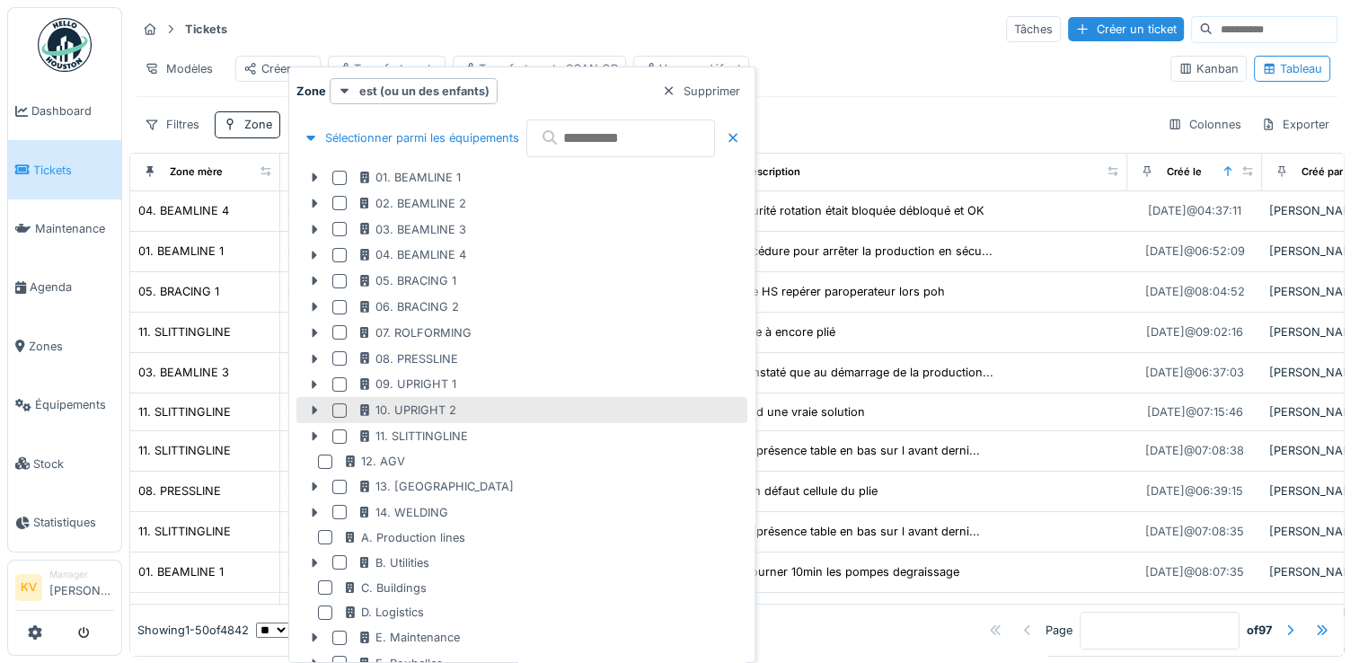
click at [341, 410] on div at bounding box center [339, 410] width 14 height 14
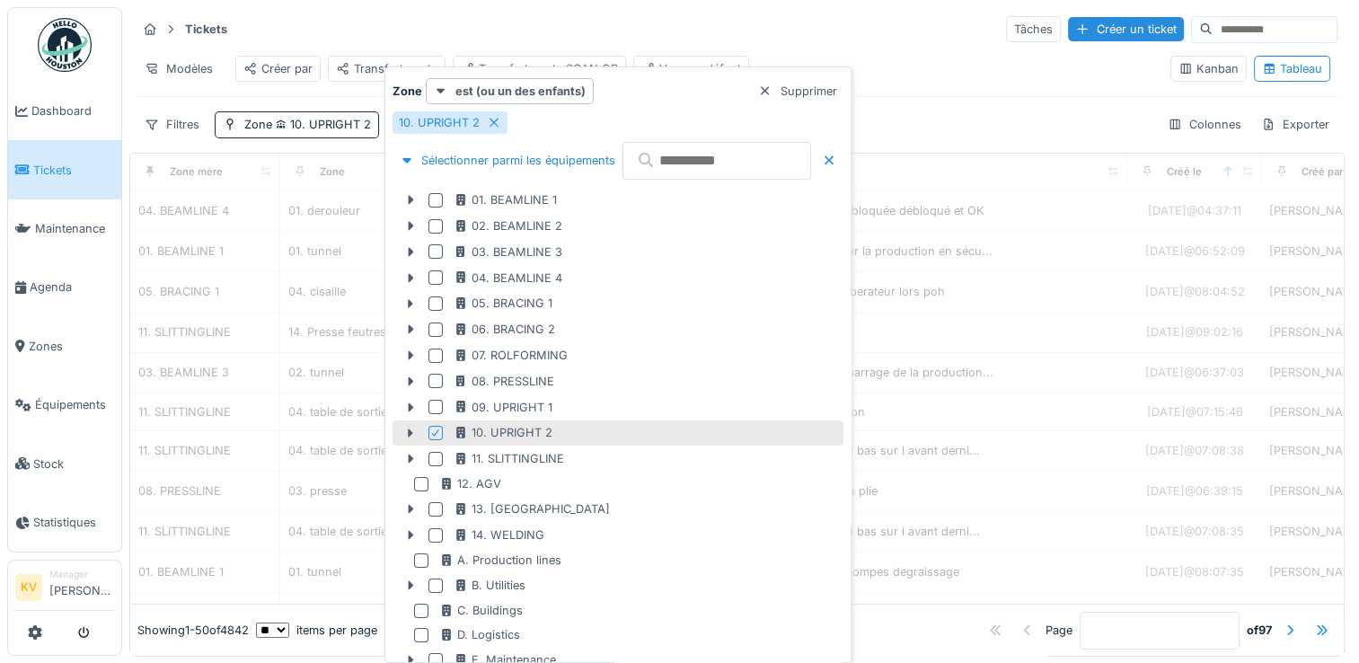
click at [847, 35] on div "Tickets Tâches Créer un ticket" at bounding box center [737, 29] width 1201 height 30
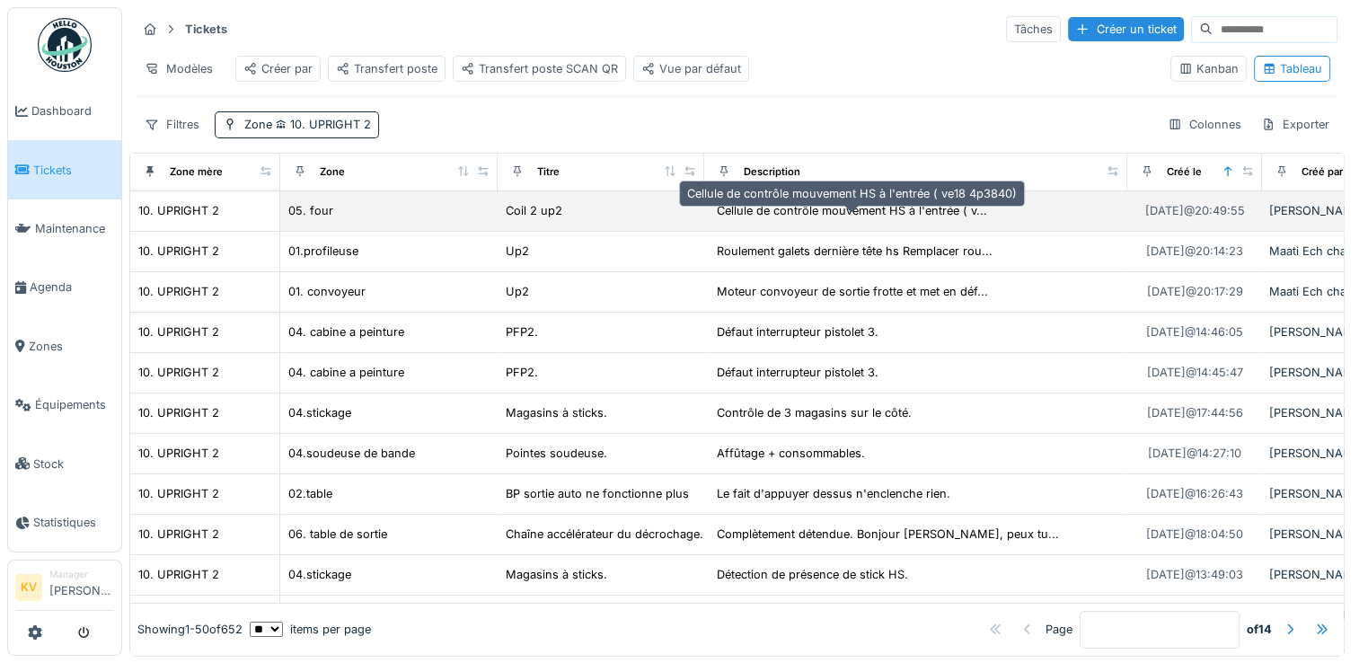
click at [878, 219] on div "Cellule de contrôle mouvement HS à l'entrée ( v..." at bounding box center [852, 210] width 270 height 17
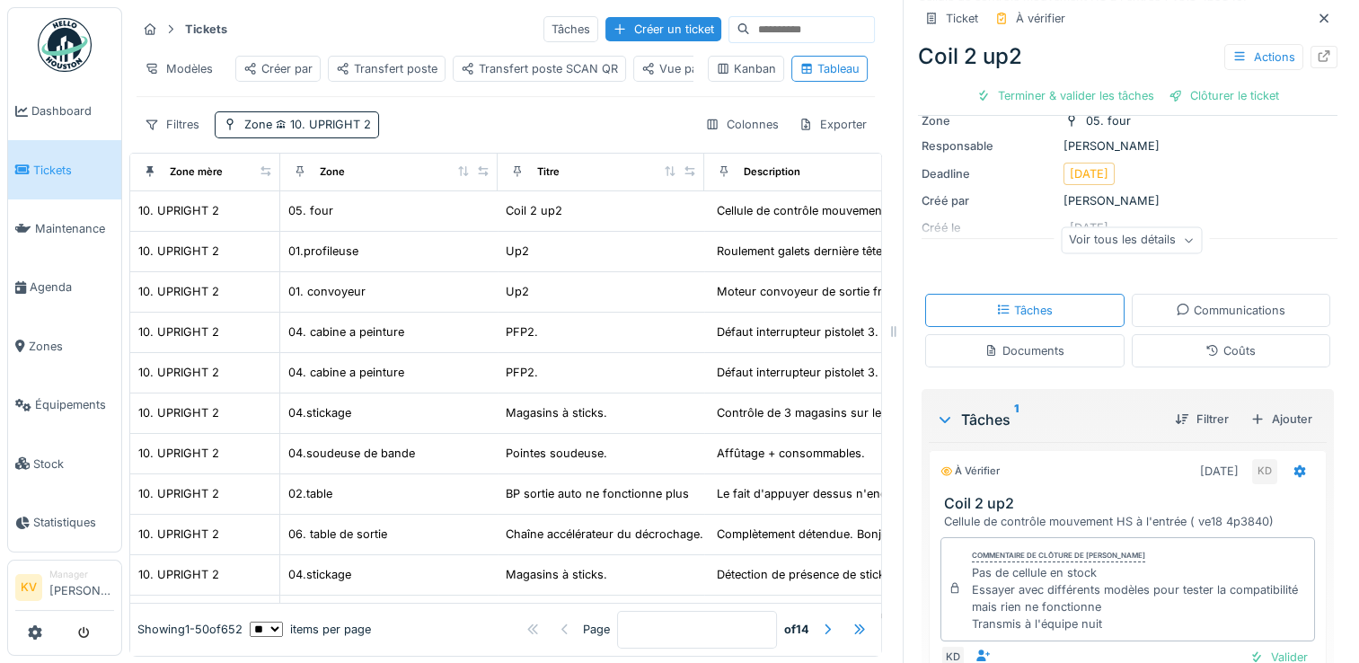
scroll to position [251, 0]
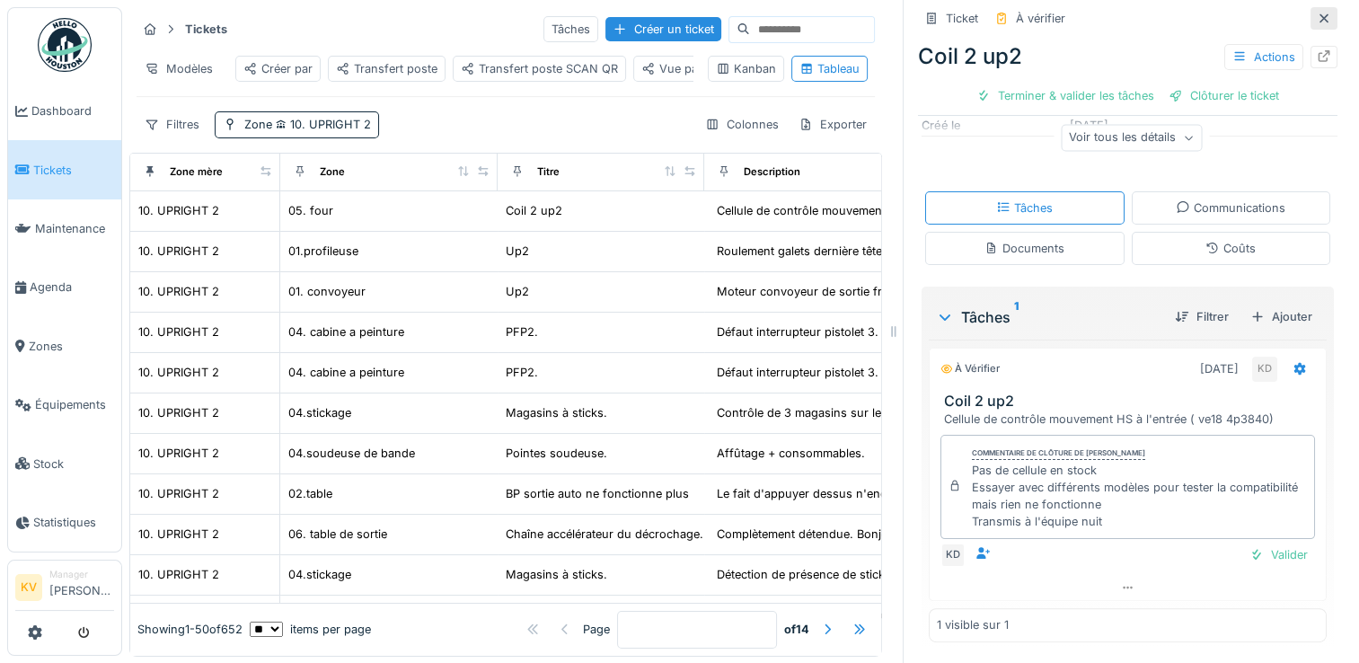
click at [1317, 19] on icon at bounding box center [1324, 19] width 14 height 12
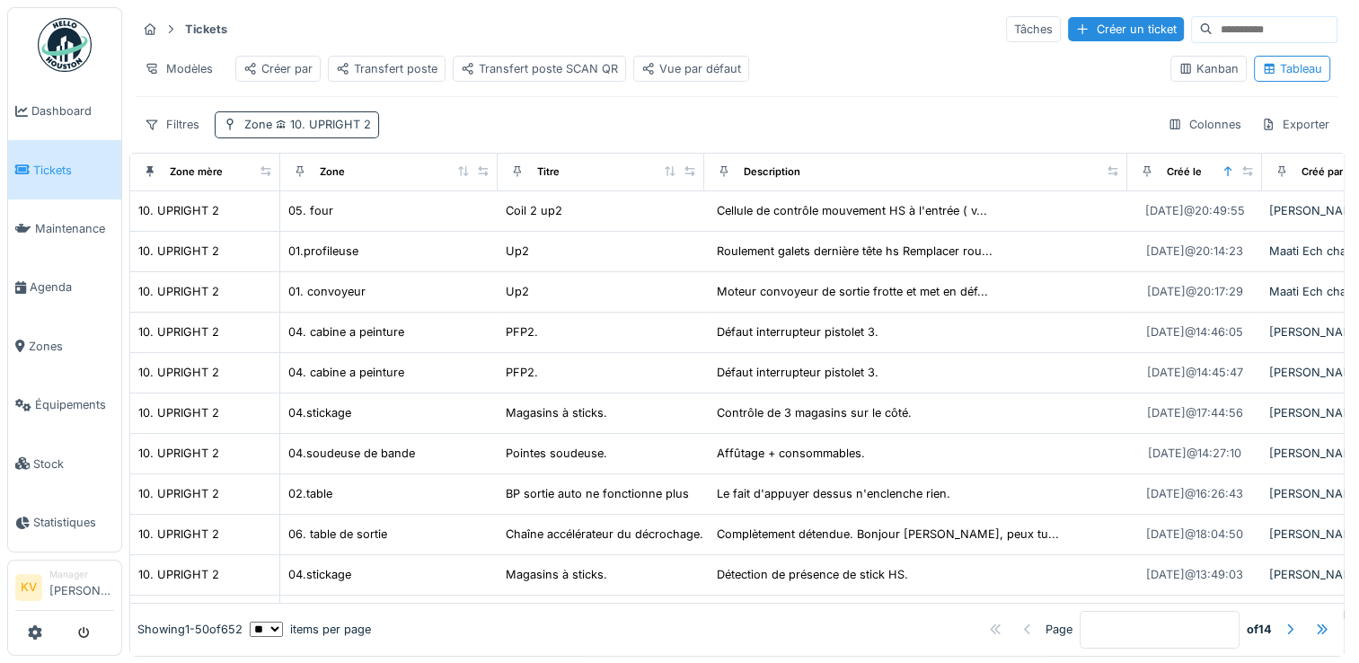
click at [316, 131] on span "10. UPRIGHT 2" at bounding box center [321, 124] width 99 height 13
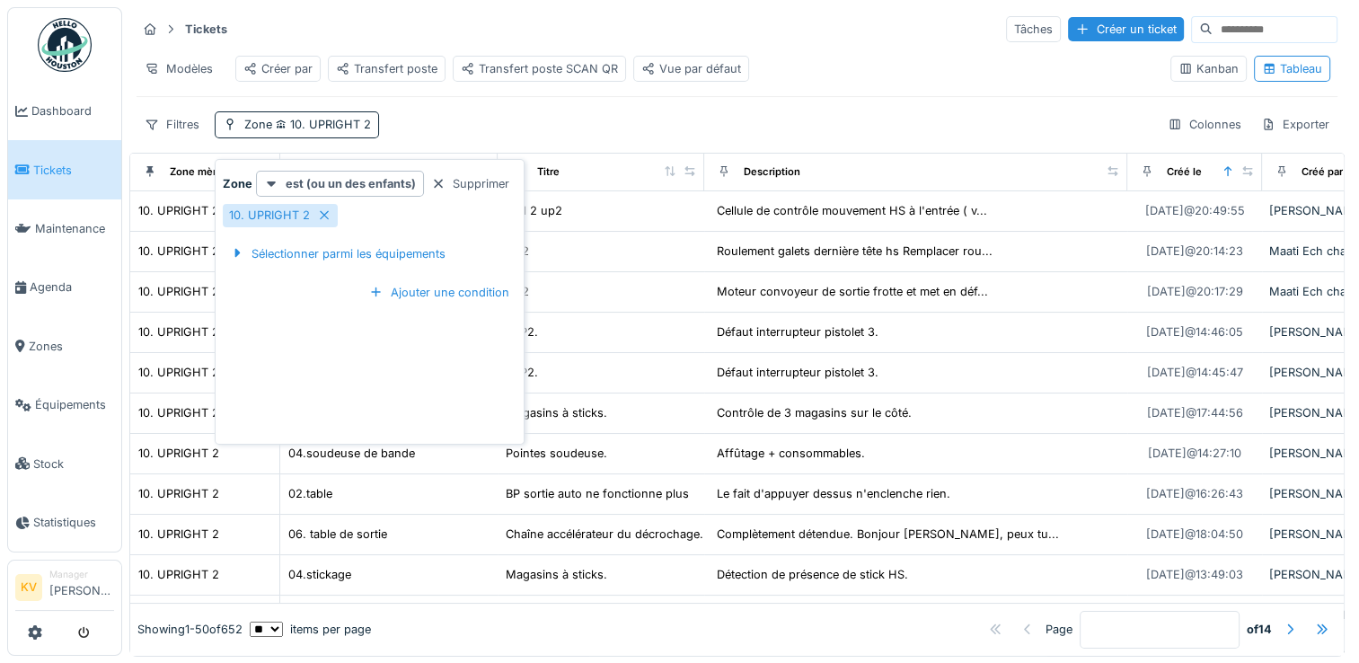
click at [529, 128] on div "Filtres Zone 10. UPRIGHT 2 Colonnes Exporter" at bounding box center [737, 124] width 1201 height 26
